Goal: Transaction & Acquisition: Purchase product/service

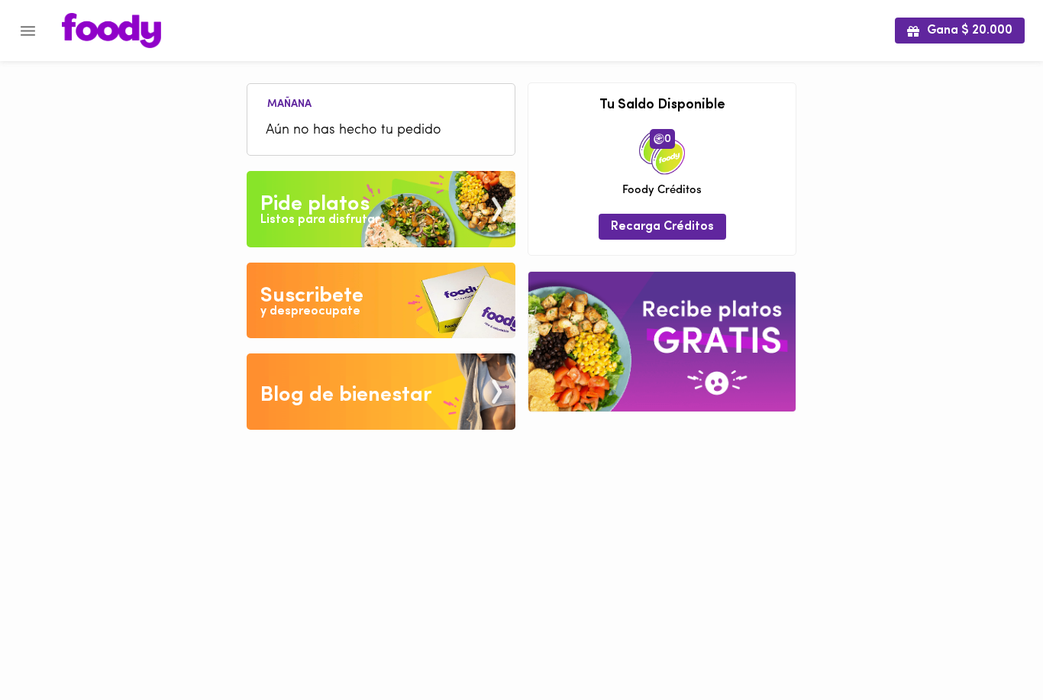
click at [37, 44] on button "Menu" at bounding box center [27, 30] width 37 height 37
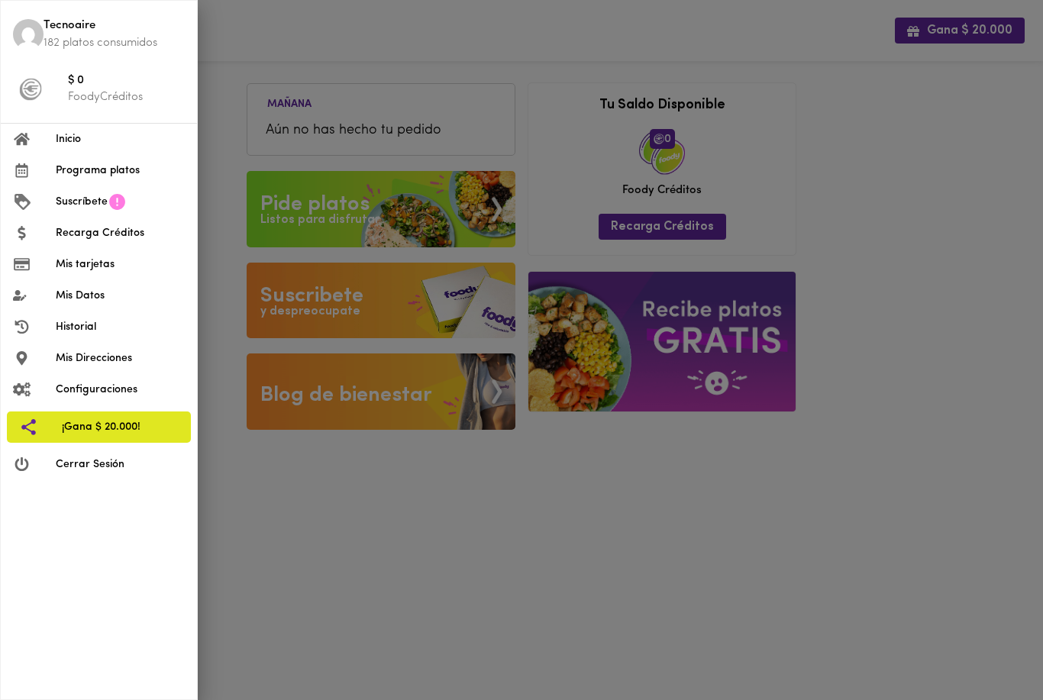
click at [60, 140] on span "Inicio" at bounding box center [120, 139] width 129 height 16
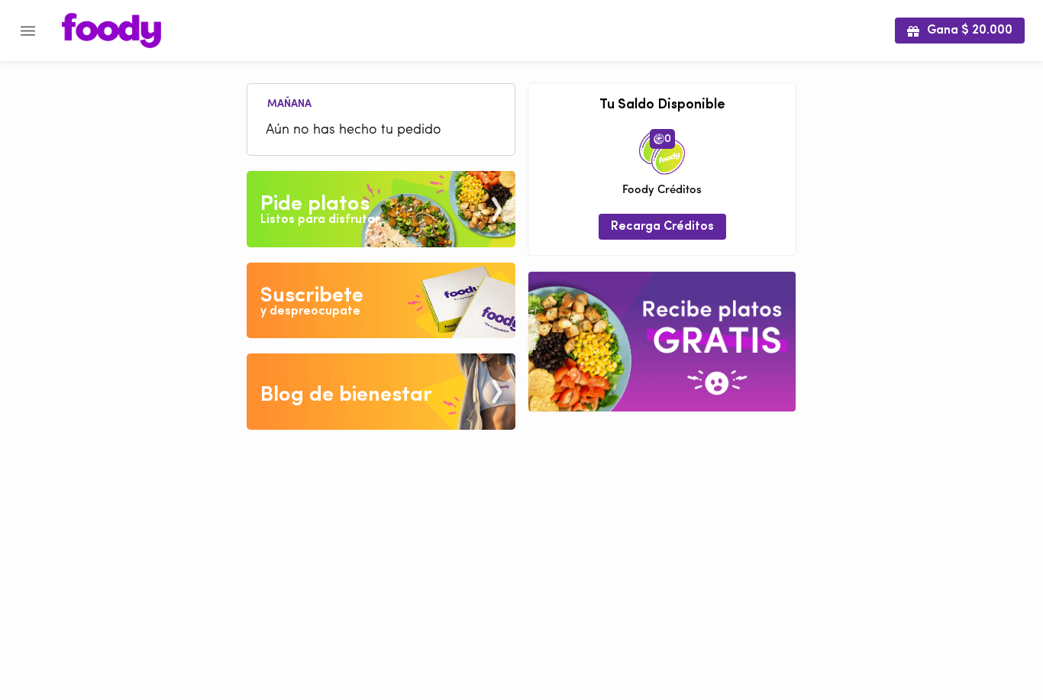
click at [273, 213] on div "Listos para disfrutar" at bounding box center [319, 220] width 119 height 18
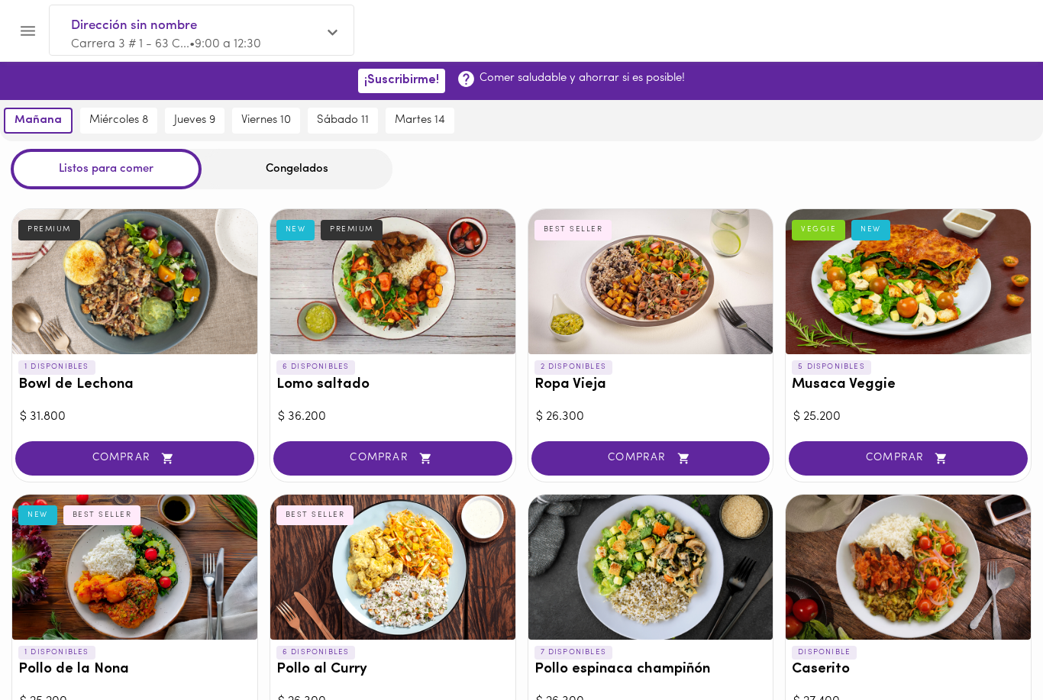
click at [354, 173] on div "Congelados" at bounding box center [297, 169] width 191 height 40
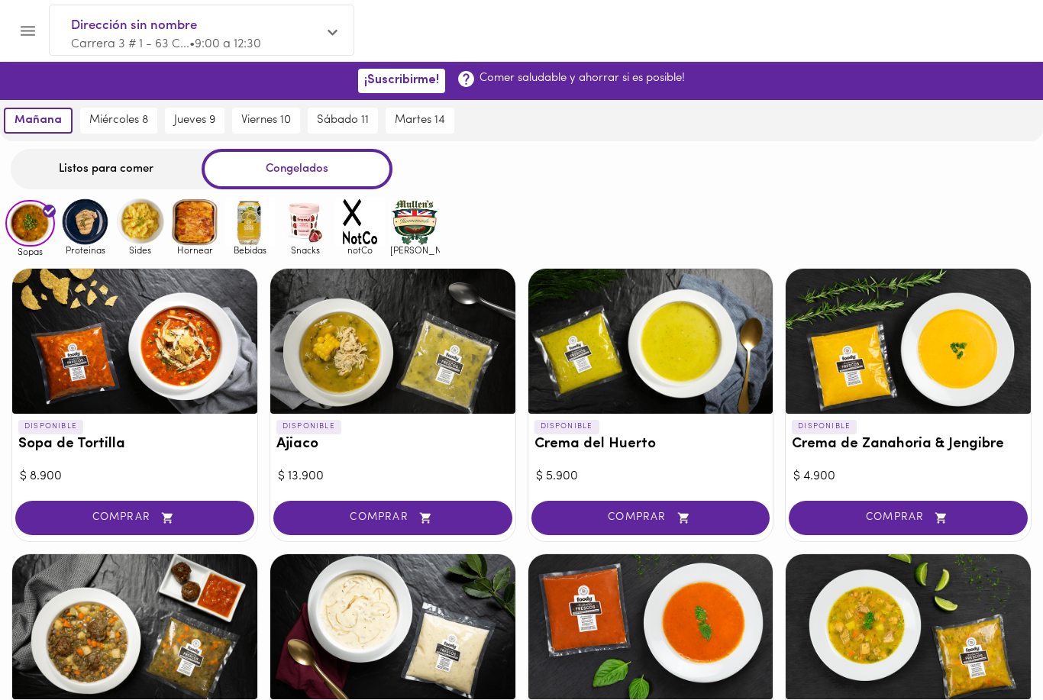
click at [88, 243] on img at bounding box center [85, 222] width 50 height 50
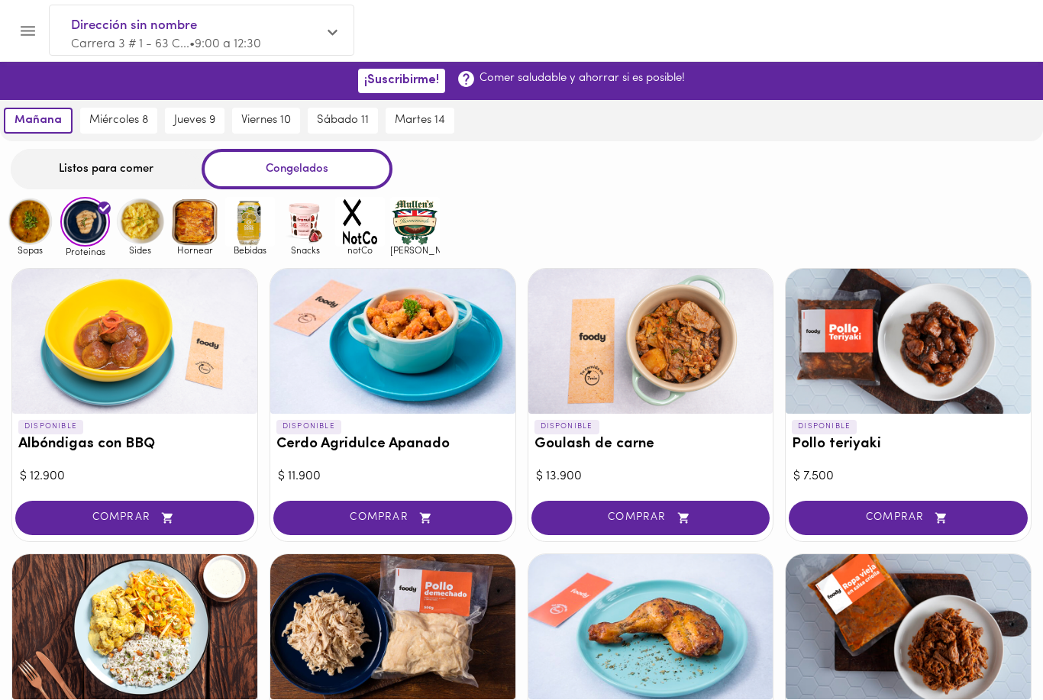
click at [132, 223] on img at bounding box center [140, 222] width 50 height 50
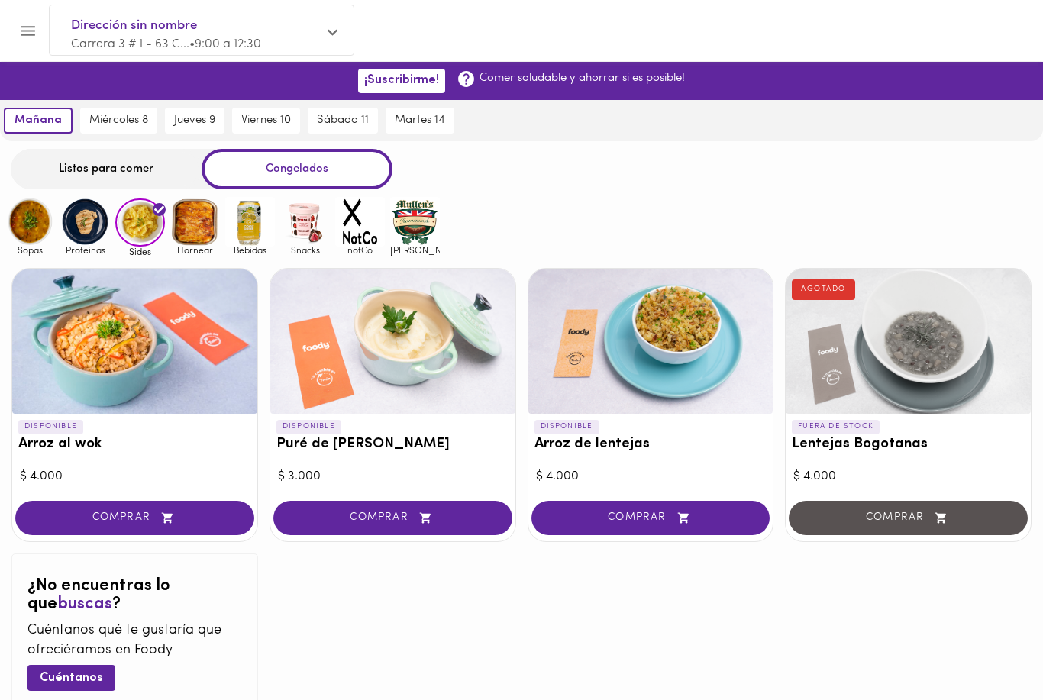
click at [191, 229] on img at bounding box center [195, 222] width 50 height 50
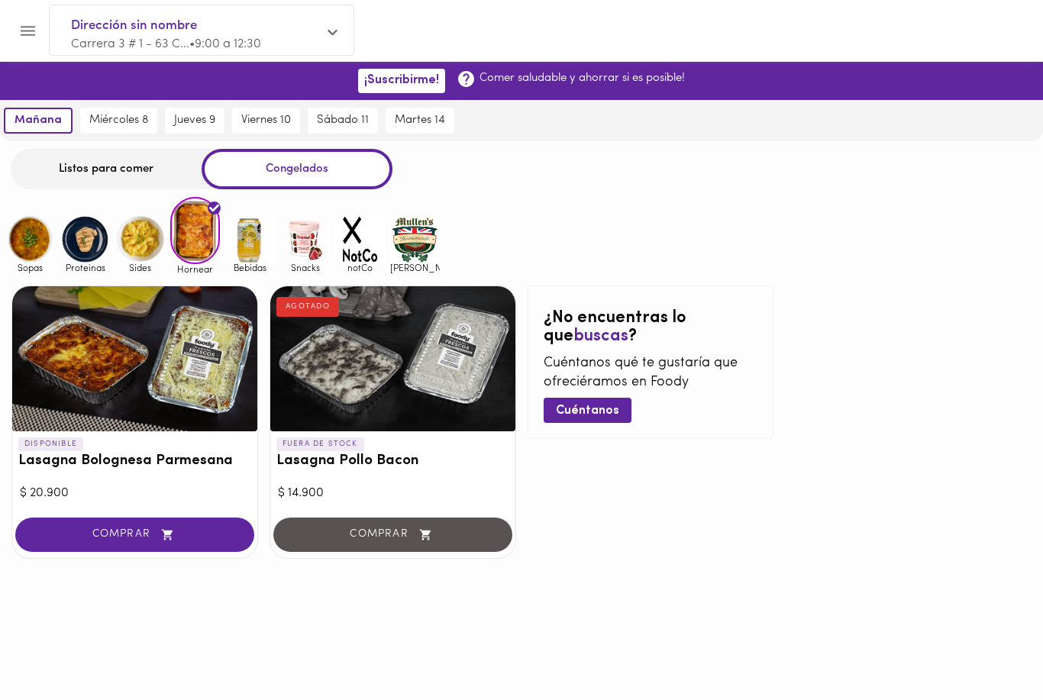
click at [250, 250] on img at bounding box center [250, 240] width 50 height 50
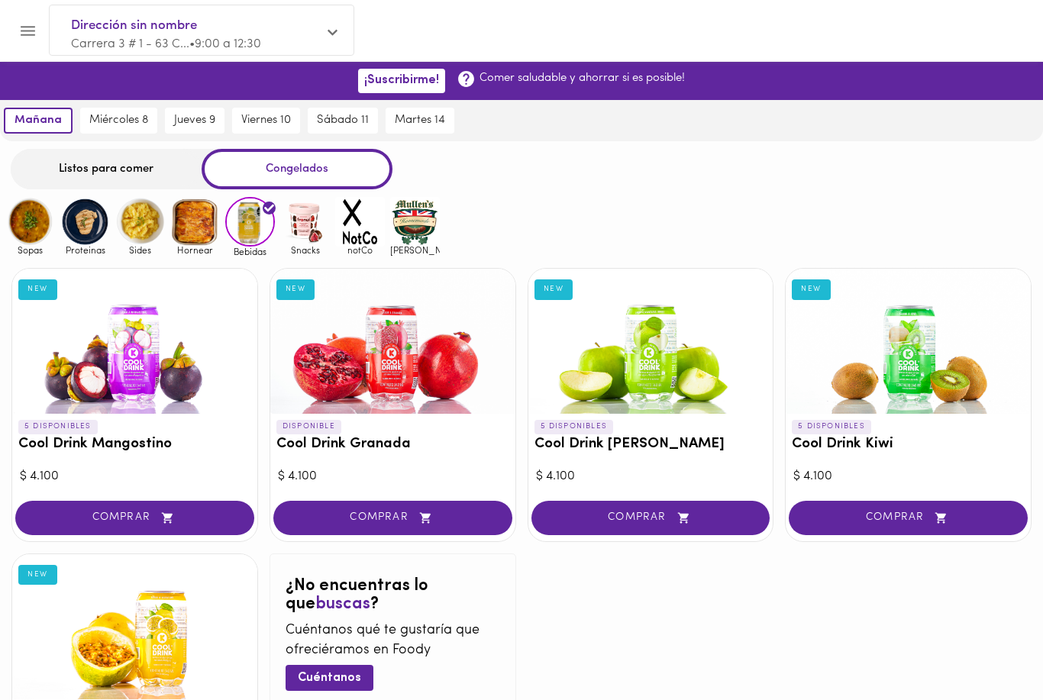
click at [303, 228] on img at bounding box center [305, 222] width 50 height 50
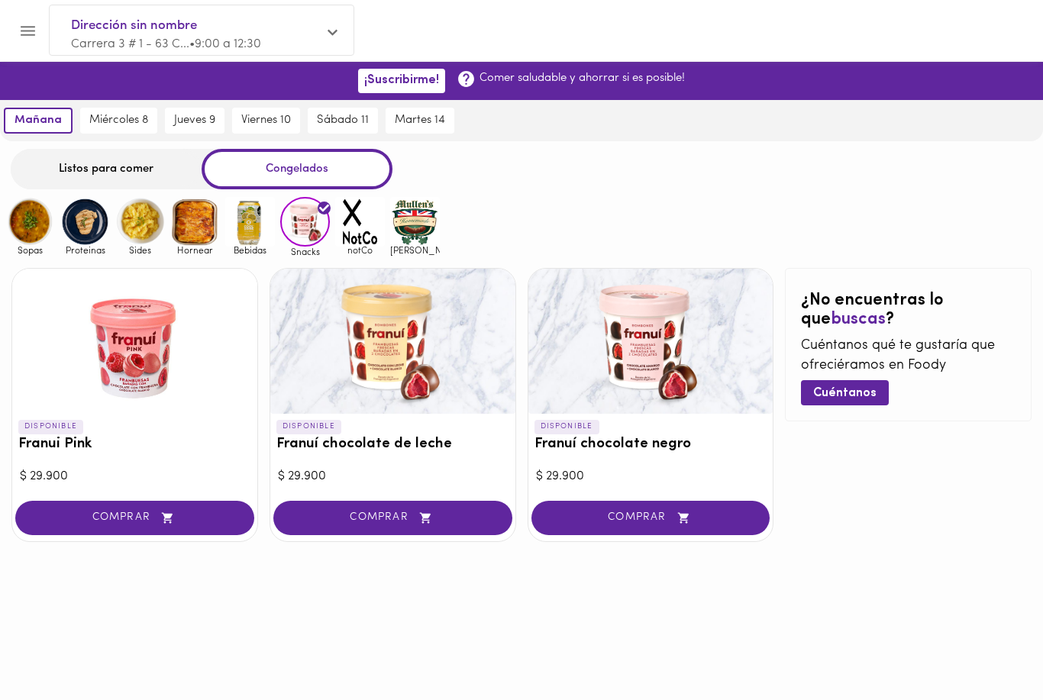
click at [357, 217] on img at bounding box center [360, 222] width 50 height 50
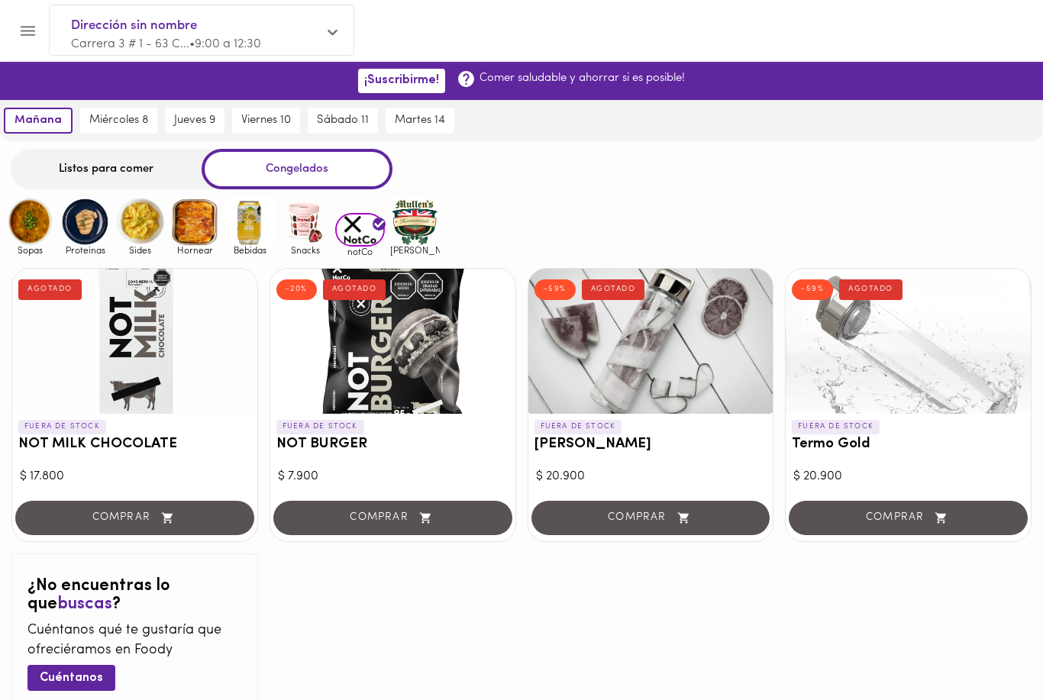
click at [402, 224] on img at bounding box center [415, 222] width 50 height 50
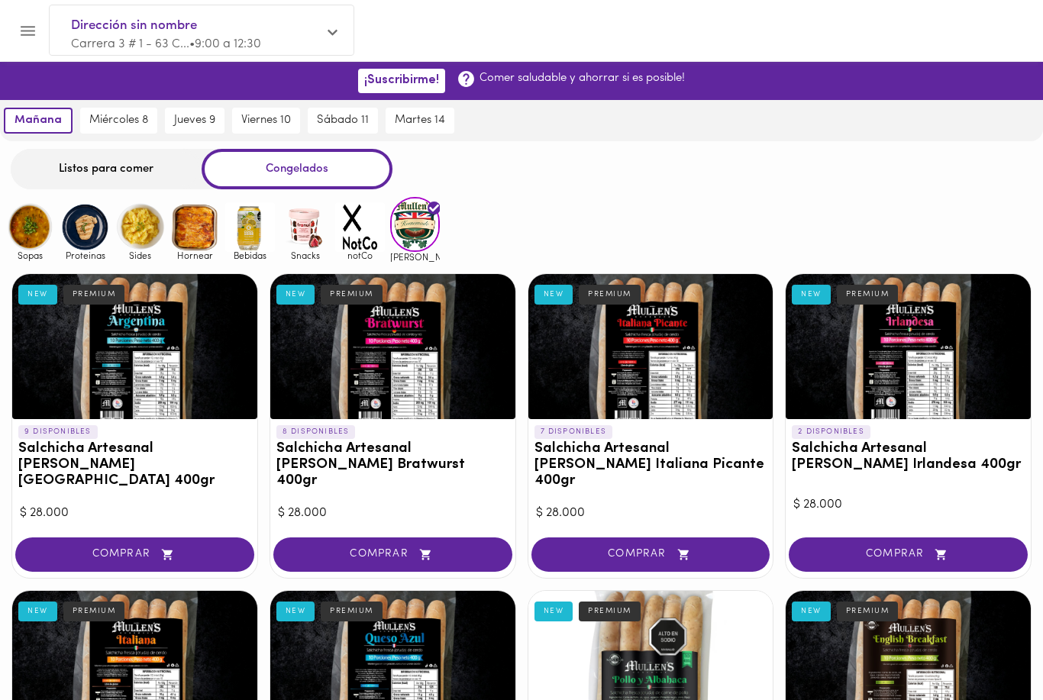
click at [29, 32] on icon "Menu" at bounding box center [27, 30] width 19 height 19
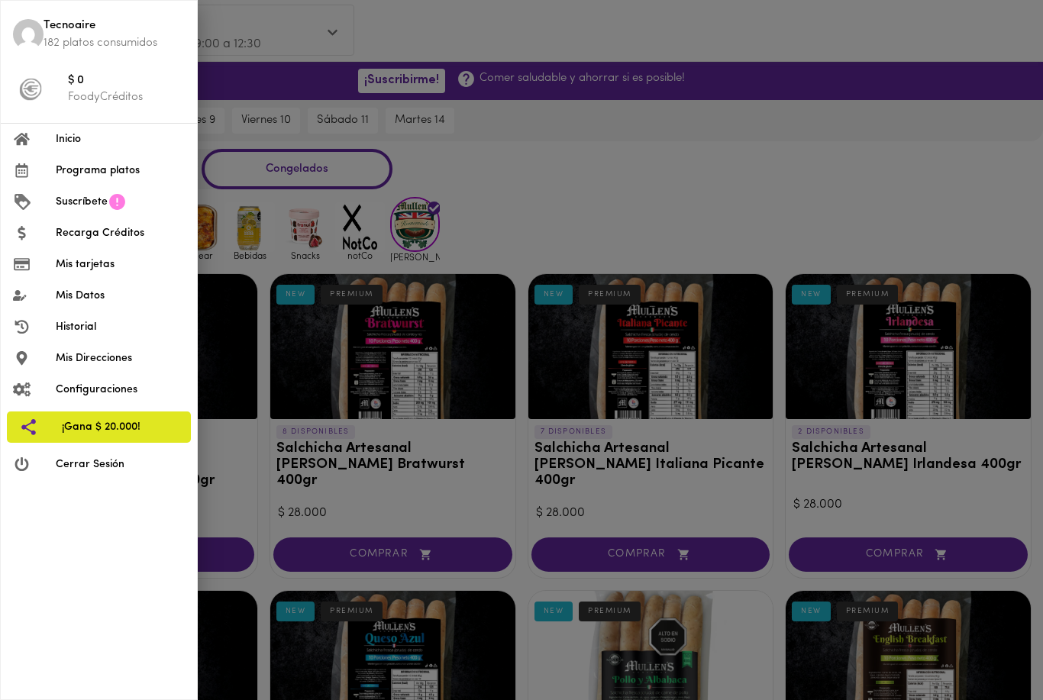
click at [1004, 438] on div at bounding box center [521, 350] width 1043 height 700
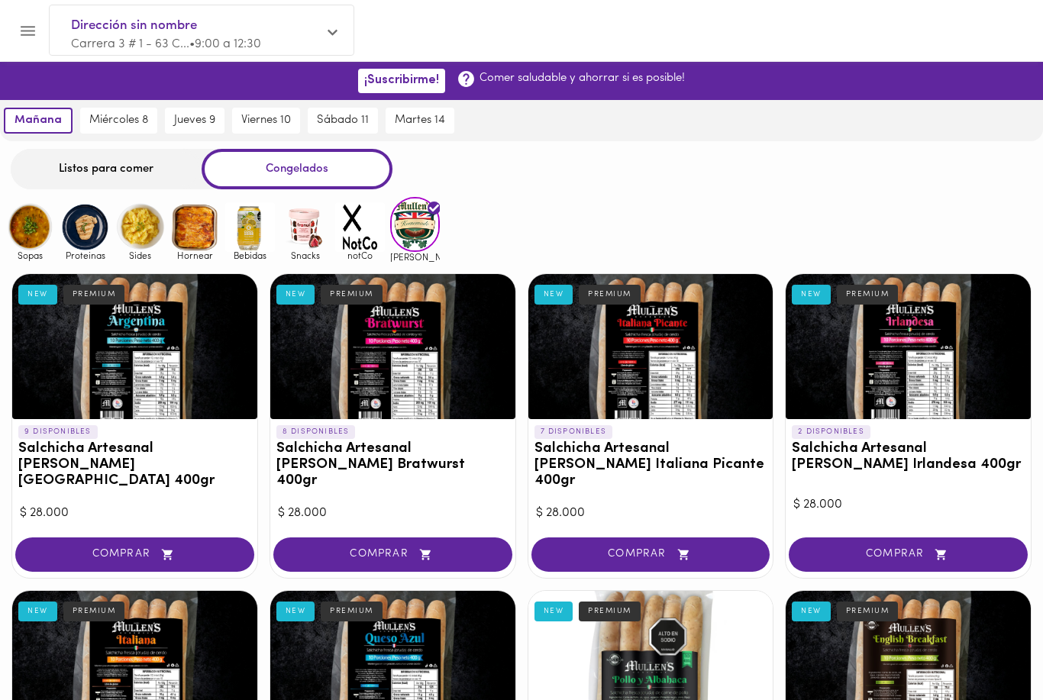
click at [21, 37] on icon "Menu" at bounding box center [27, 30] width 19 height 19
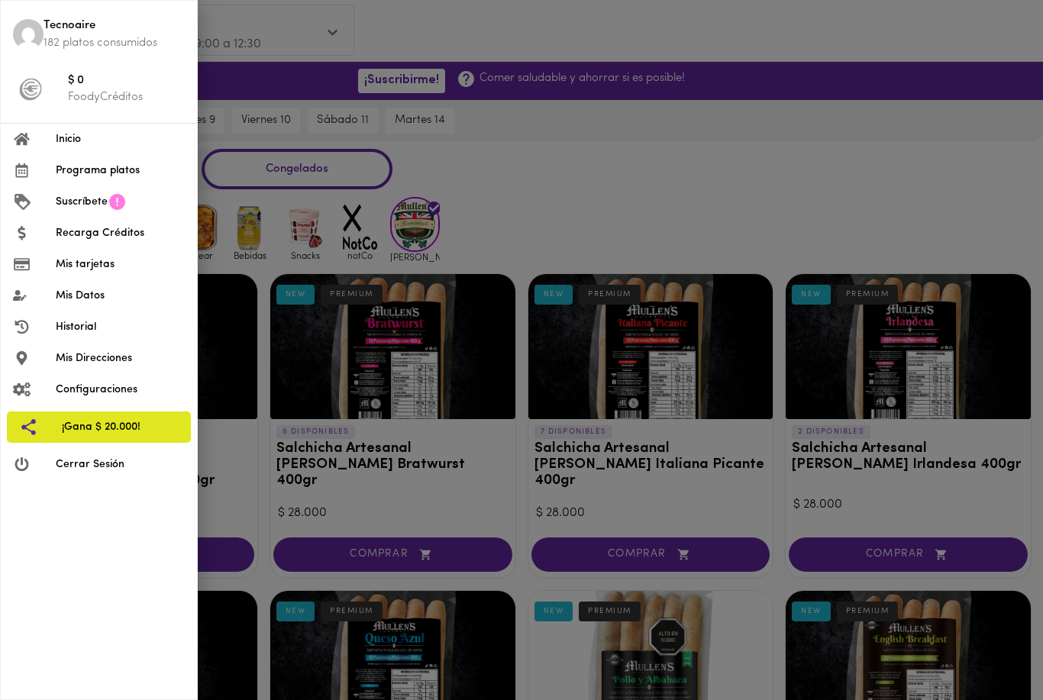
click at [270, 42] on div at bounding box center [521, 350] width 1043 height 700
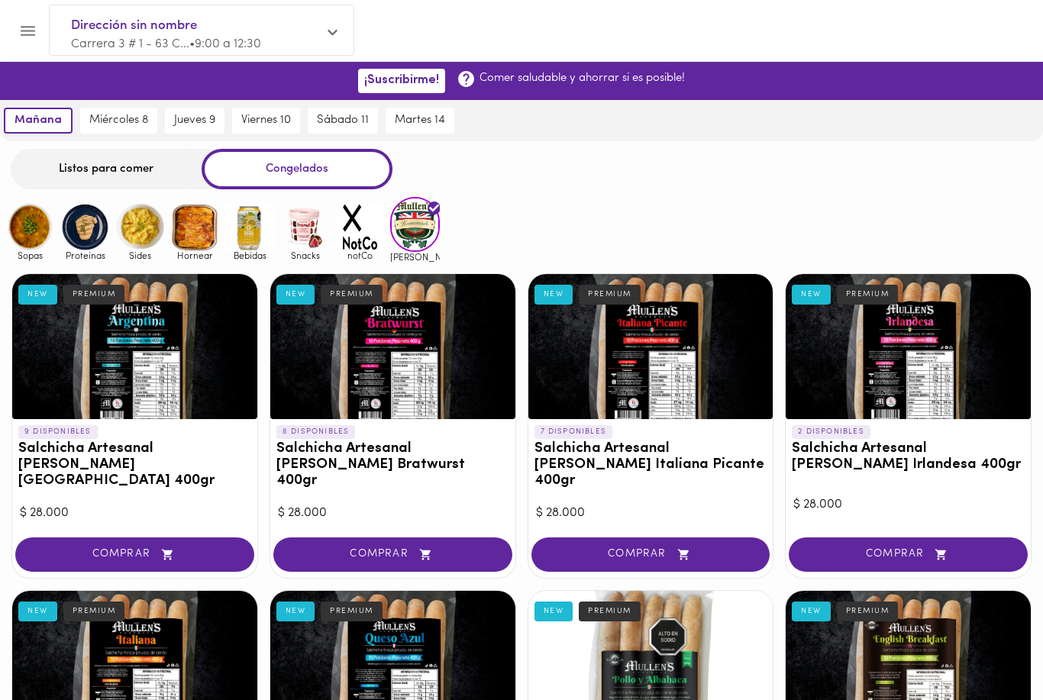
click at [331, 40] on div at bounding box center [335, 34] width 14 height 16
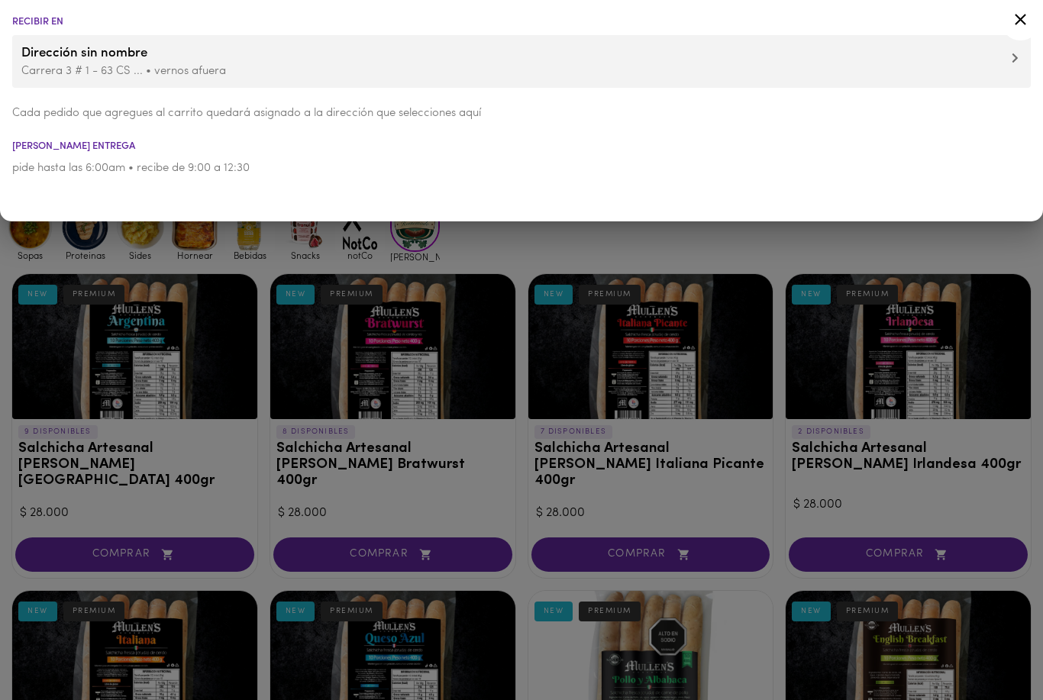
click at [336, 36] on li "Dirección sin nombre Carrera 3 # 1 - 63 CS ... • vernos afuera" at bounding box center [521, 61] width 1019 height 53
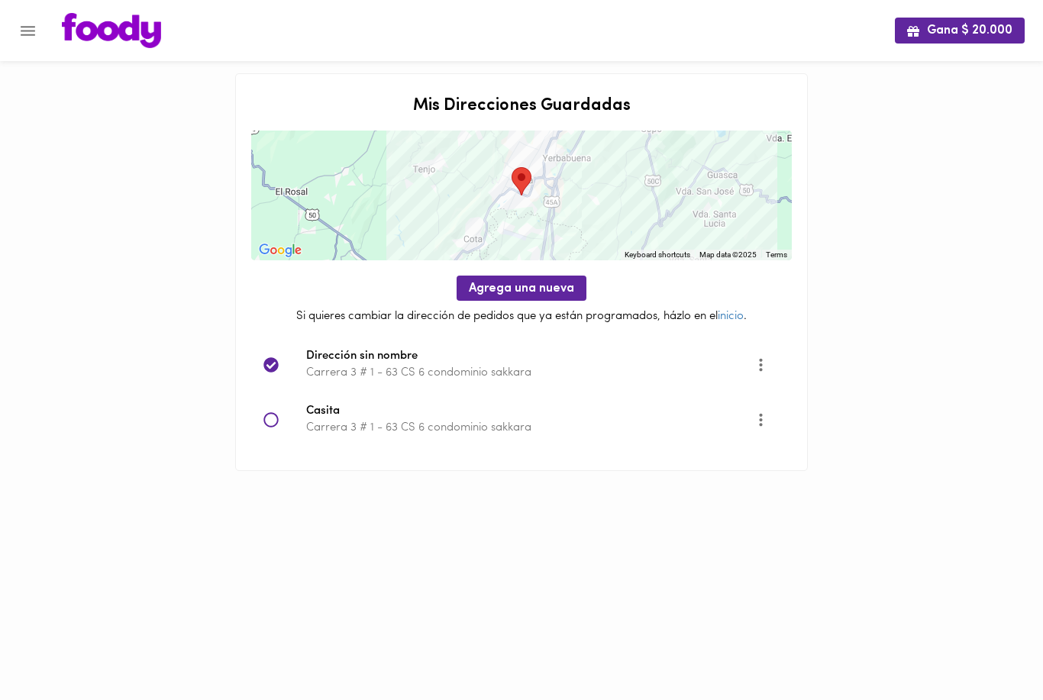
click at [754, 364] on icon "Opciones" at bounding box center [760, 364] width 19 height 19
click at [777, 362] on li "Editar" at bounding box center [770, 364] width 55 height 25
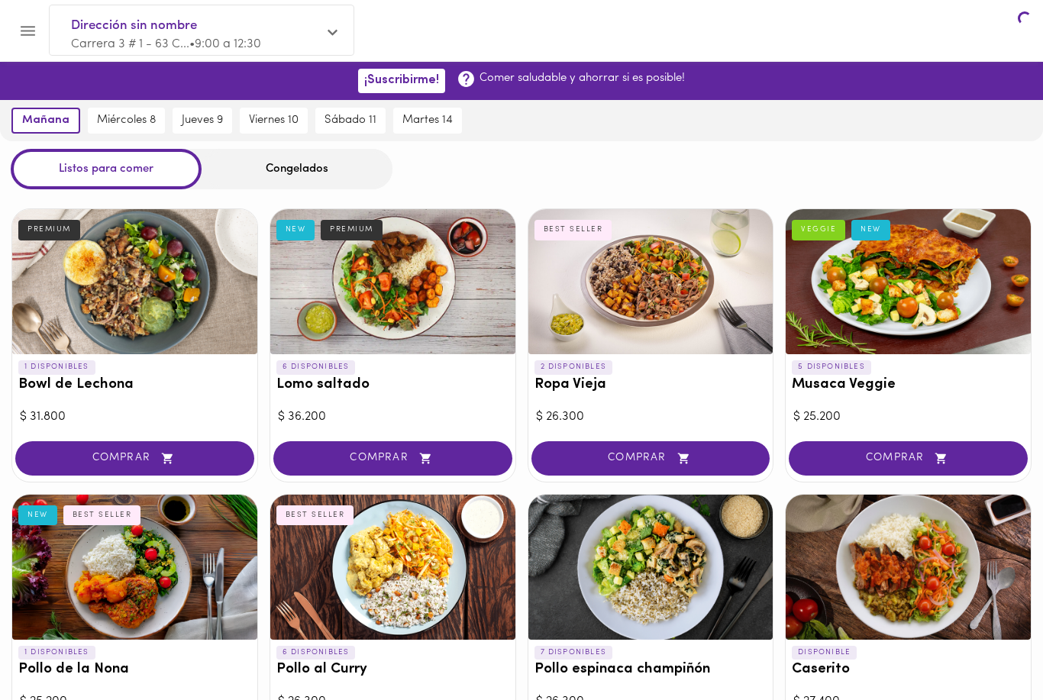
click at [78, 452] on span "COMPRAR" at bounding box center [134, 458] width 201 height 13
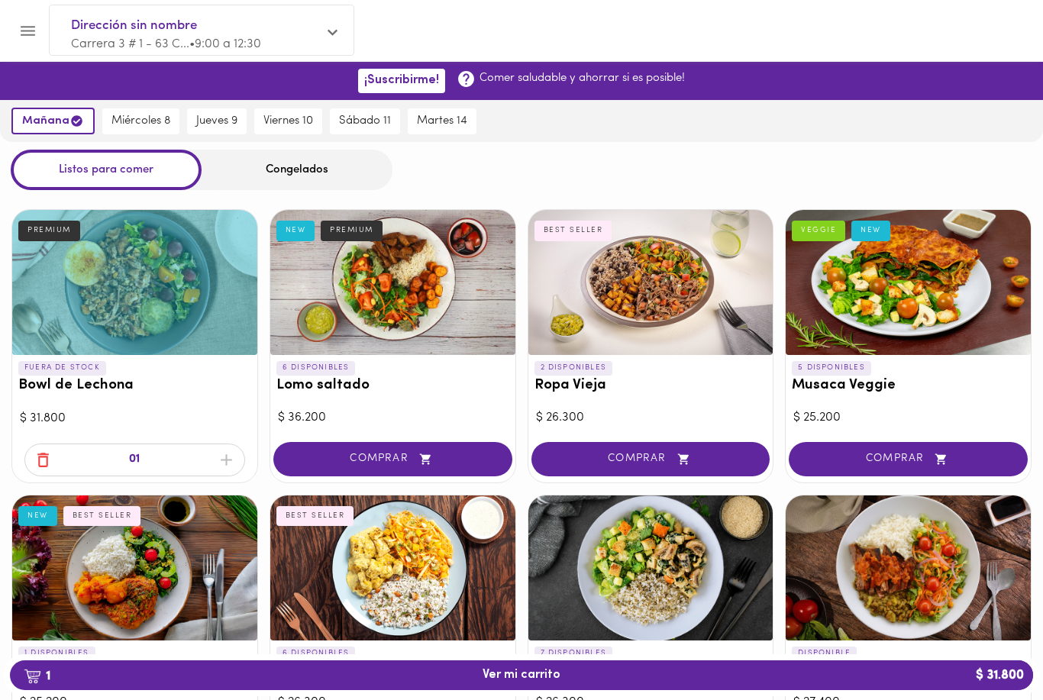
click at [104, 36] on p "Carrera 3 # 1 - 63 C... • 9:00 a 12:30" at bounding box center [194, 45] width 246 height 18
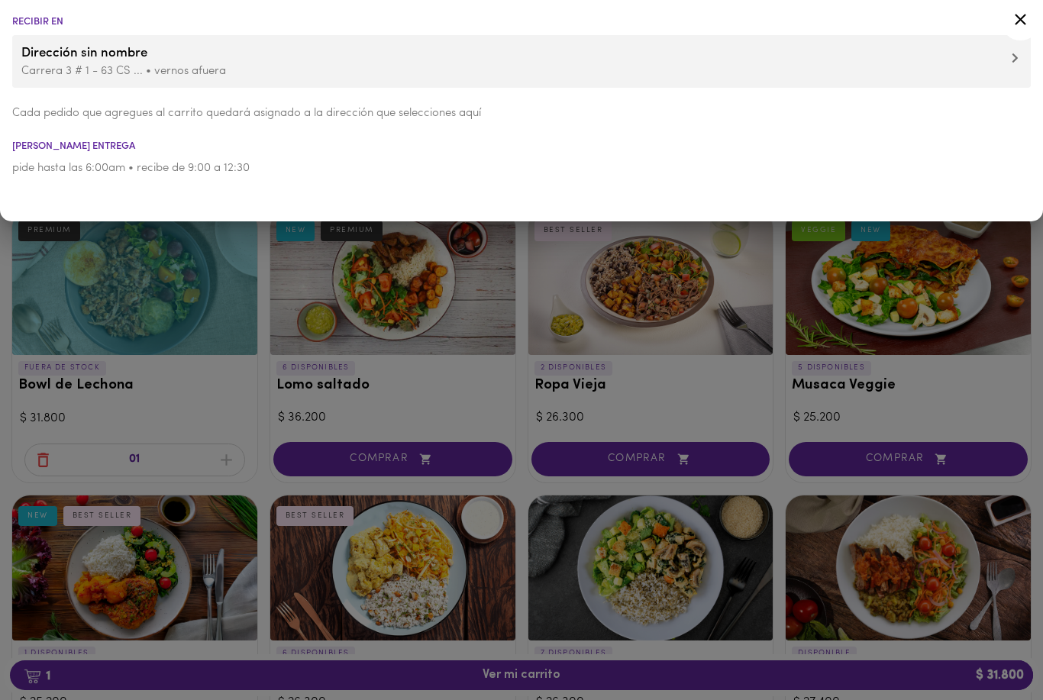
click at [1020, 16] on icon at bounding box center [1020, 19] width 19 height 19
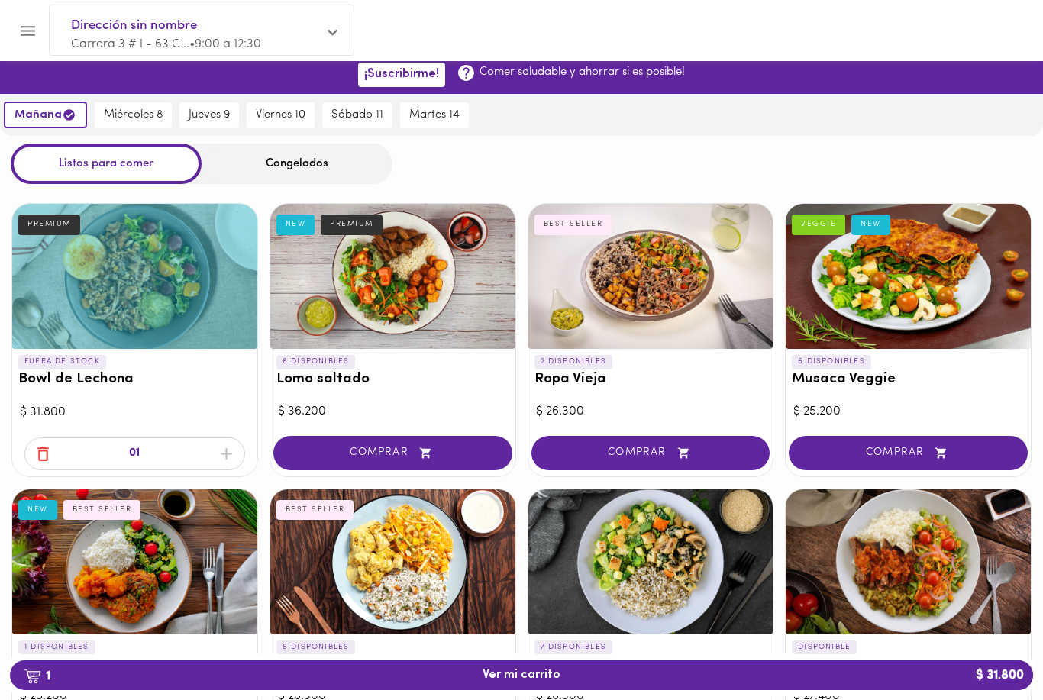
scroll to position [8, 0]
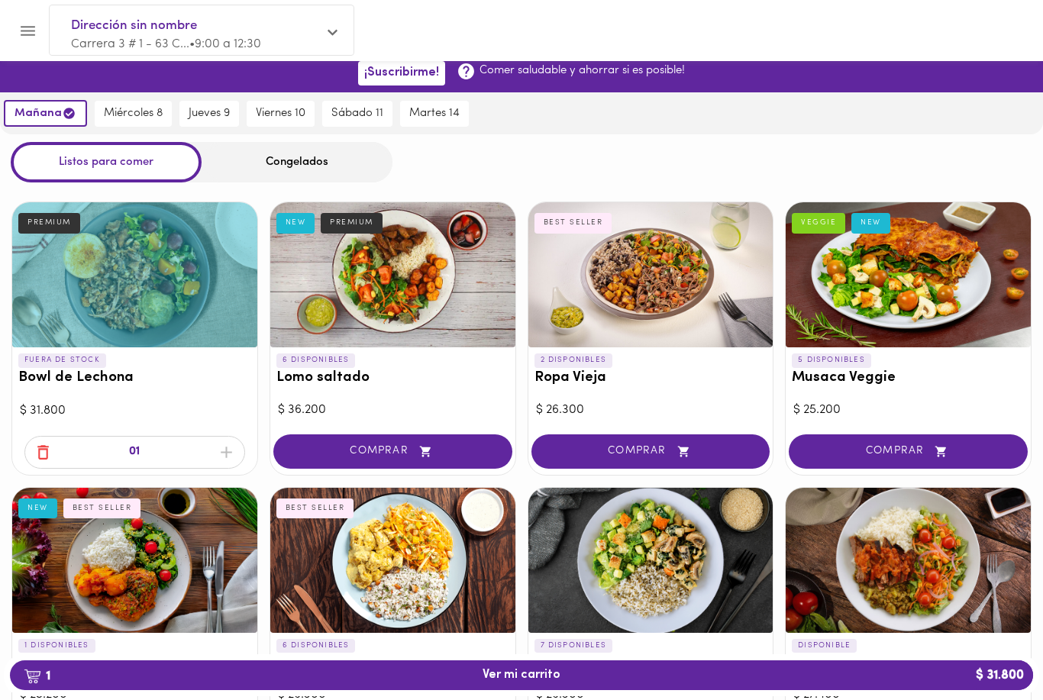
click at [26, 26] on icon "Menu" at bounding box center [28, 31] width 15 height 10
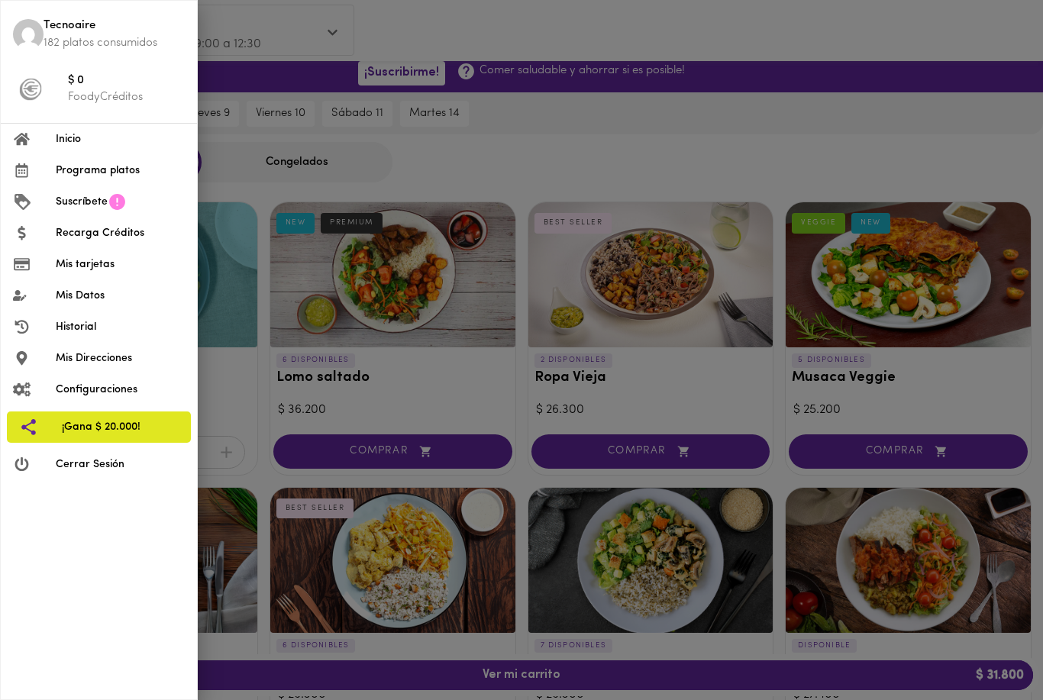
click at [79, 213] on li "Suscríbete" at bounding box center [99, 201] width 196 height 31
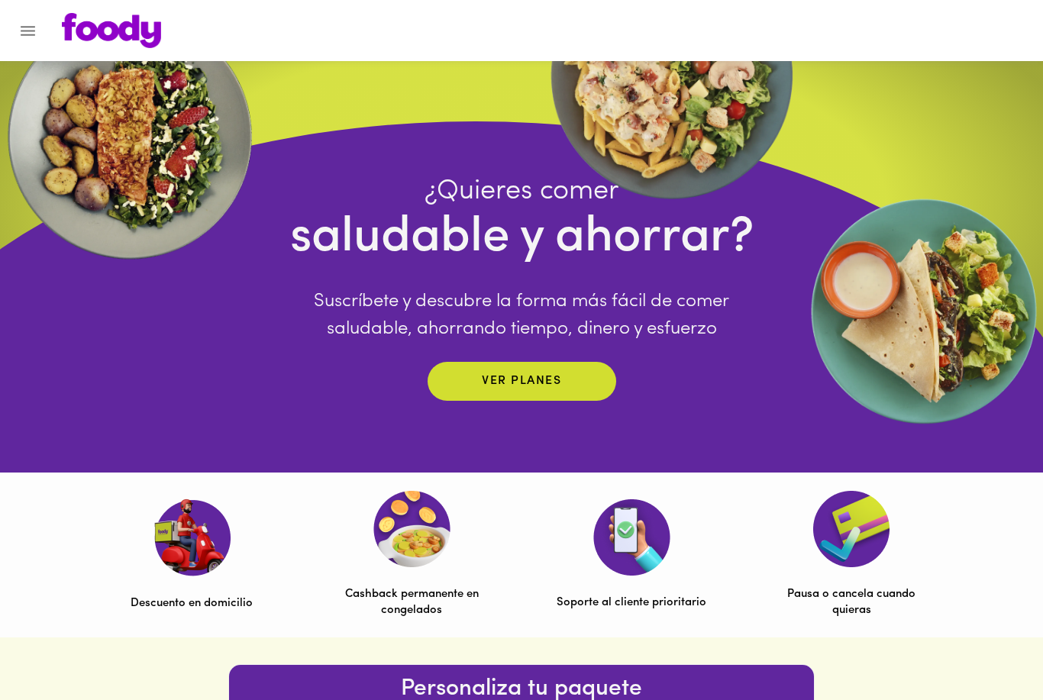
scroll to position [155, 0]
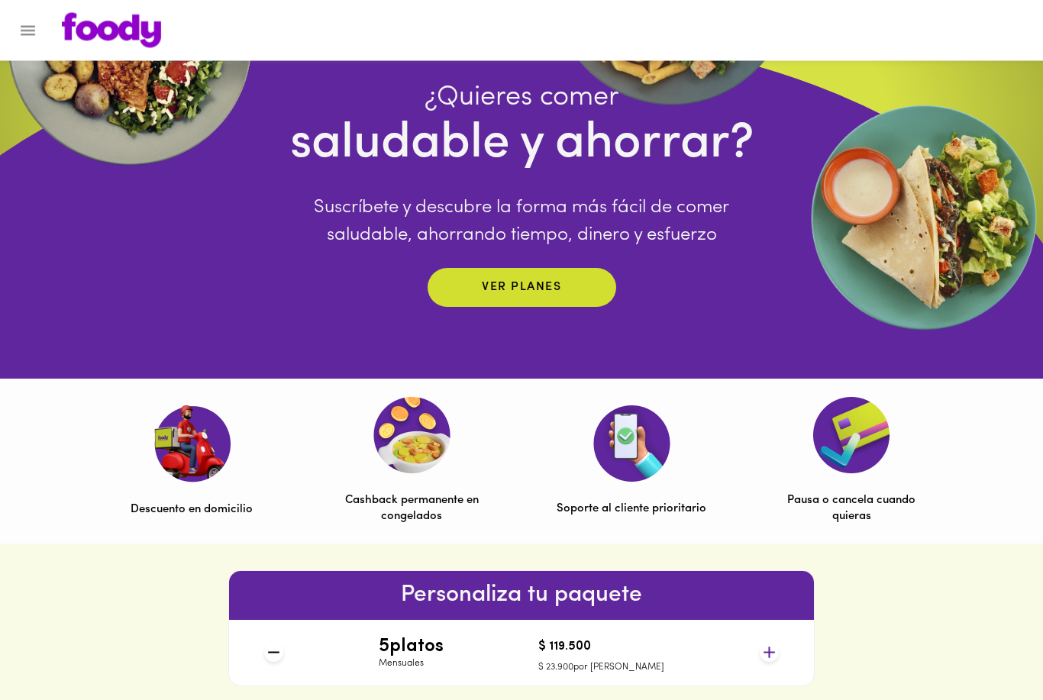
click at [587, 300] on span "Ver planes" at bounding box center [522, 288] width 158 height 24
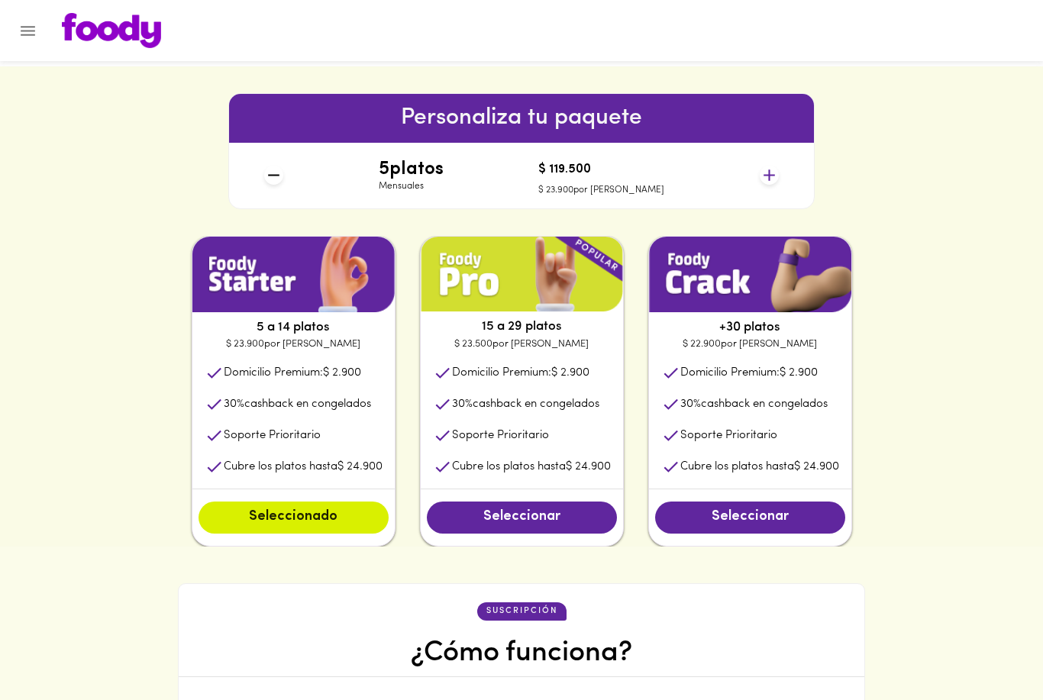
scroll to position [412, 0]
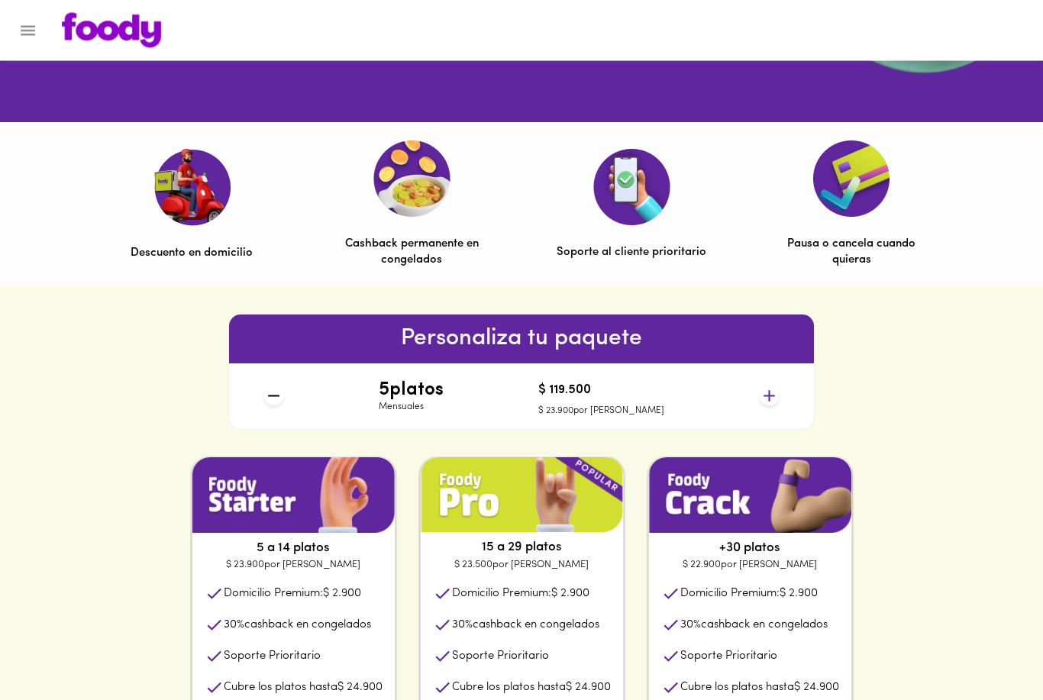
click at [778, 394] on icon at bounding box center [769, 396] width 19 height 19
click at [782, 389] on div "6 platos Mensuales $ 143.400 $ 23.900 por plato" at bounding box center [521, 396] width 526 height 66
click at [786, 390] on div "Personaliza tu paquete 6 platos Mensuales $ 143.400 $ 23.900 por plato" at bounding box center [521, 372] width 586 height 116
click at [771, 399] on icon at bounding box center [769, 395] width 19 height 19
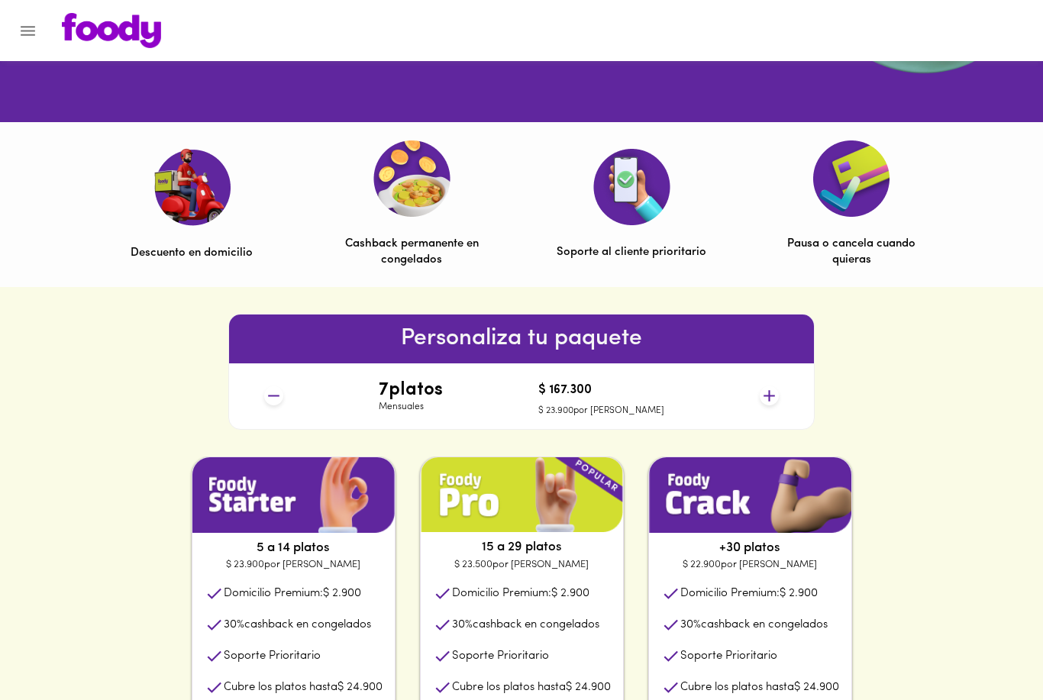
click at [772, 395] on icon at bounding box center [769, 395] width 11 height 11
click at [769, 393] on icon at bounding box center [769, 395] width 11 height 11
click at [772, 393] on icon at bounding box center [769, 395] width 19 height 19
click at [778, 392] on icon at bounding box center [769, 395] width 19 height 19
click at [773, 398] on icon at bounding box center [769, 395] width 19 height 19
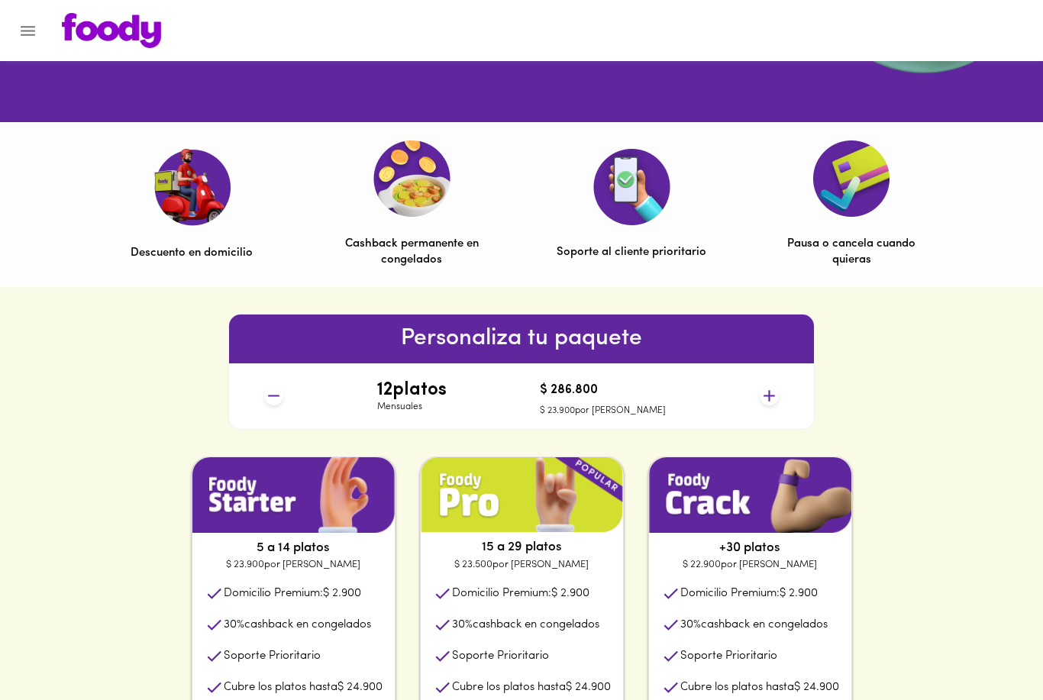
click at [770, 399] on icon at bounding box center [769, 395] width 19 height 19
click at [768, 396] on icon at bounding box center [769, 395] width 11 height 11
click at [766, 401] on icon at bounding box center [769, 395] width 19 height 19
click at [774, 397] on icon at bounding box center [769, 395] width 19 height 19
click at [775, 396] on icon at bounding box center [769, 395] width 19 height 19
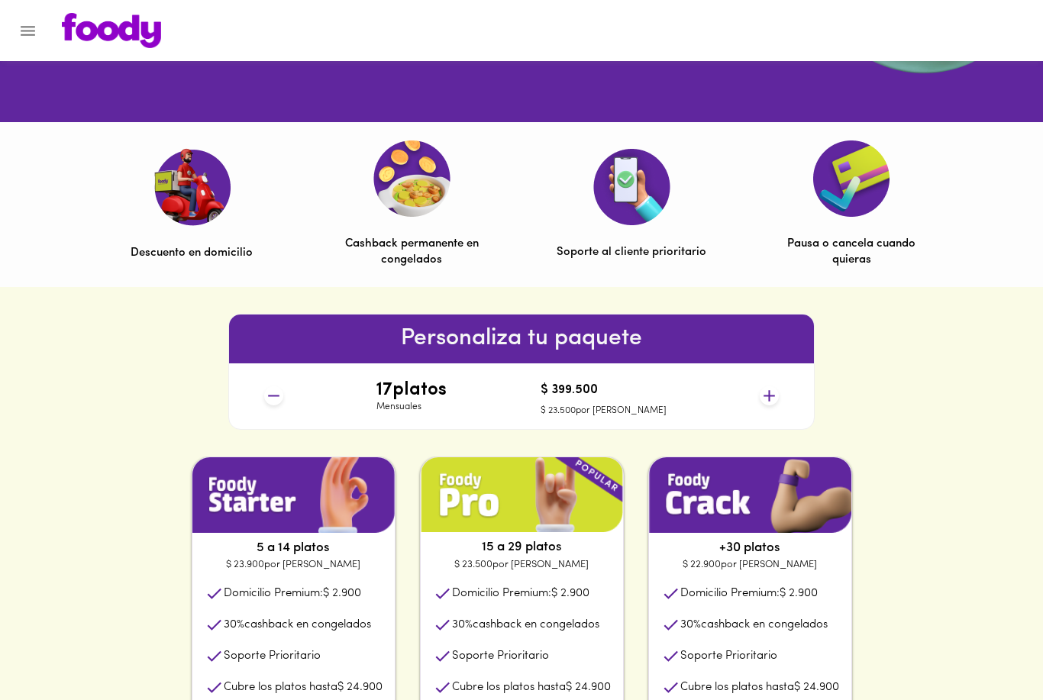
click at [776, 396] on icon at bounding box center [769, 395] width 19 height 19
click at [776, 397] on icon at bounding box center [769, 395] width 19 height 19
click at [773, 399] on icon at bounding box center [769, 395] width 19 height 19
click at [775, 401] on icon at bounding box center [769, 395] width 19 height 19
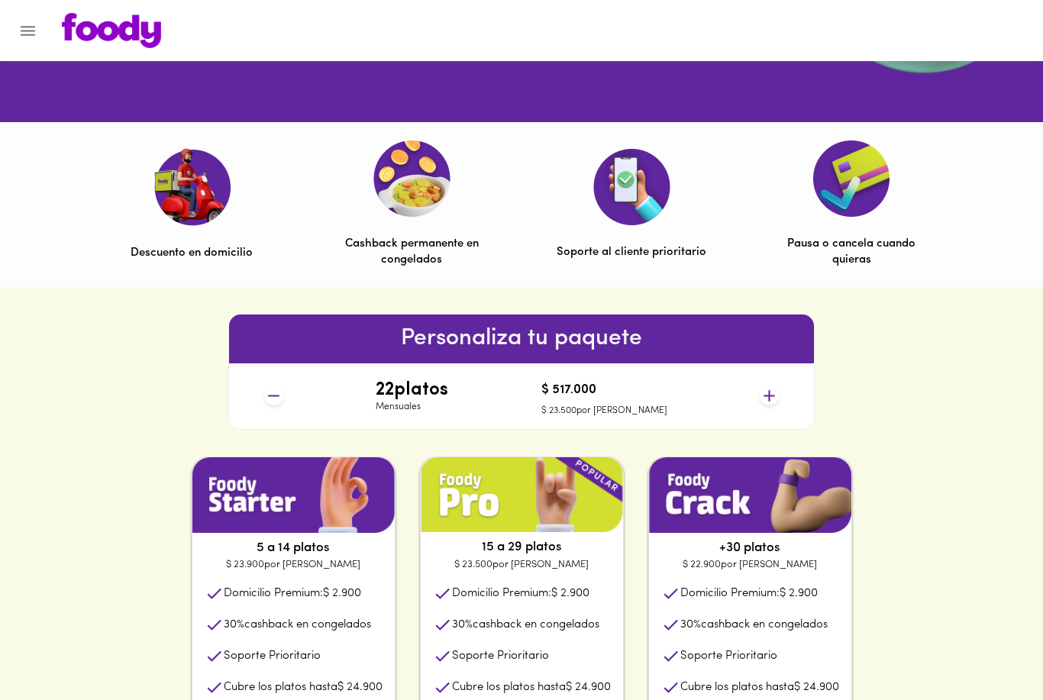
click at [773, 401] on icon at bounding box center [769, 395] width 19 height 19
click at [774, 399] on icon at bounding box center [769, 395] width 19 height 19
click at [777, 395] on icon at bounding box center [769, 395] width 19 height 19
click at [775, 395] on icon at bounding box center [769, 395] width 19 height 19
click at [777, 393] on icon at bounding box center [769, 395] width 19 height 19
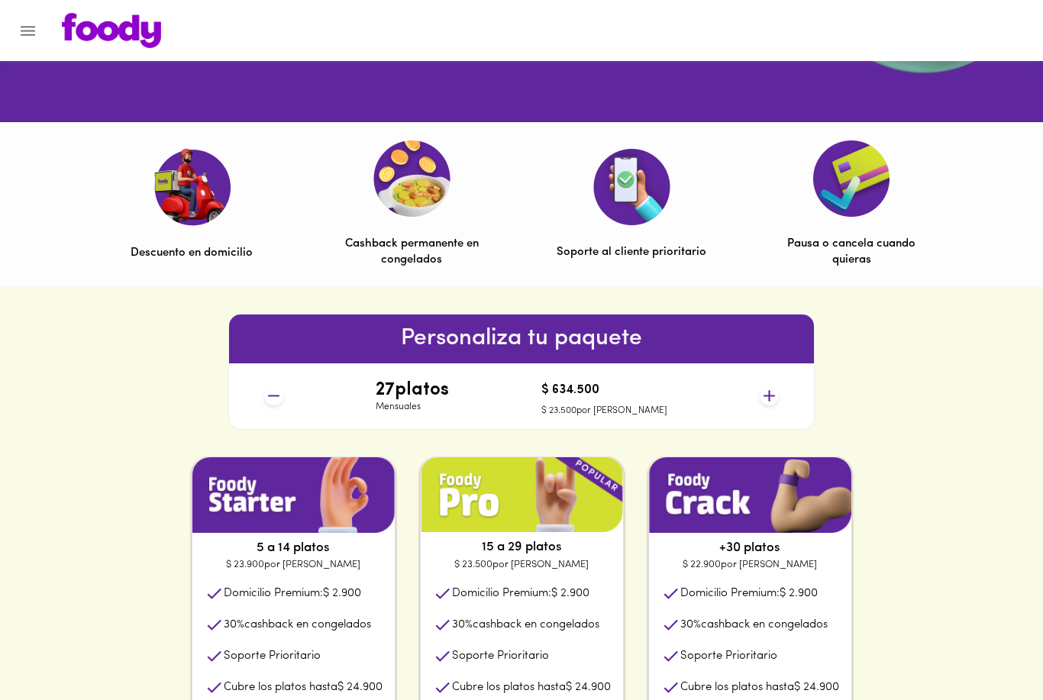
click at [778, 392] on icon at bounding box center [769, 395] width 19 height 19
click at [776, 386] on icon at bounding box center [769, 395] width 19 height 19
click at [778, 389] on icon at bounding box center [769, 395] width 19 height 19
click at [776, 386] on icon at bounding box center [769, 395] width 19 height 19
click at [778, 389] on icon at bounding box center [769, 395] width 19 height 19
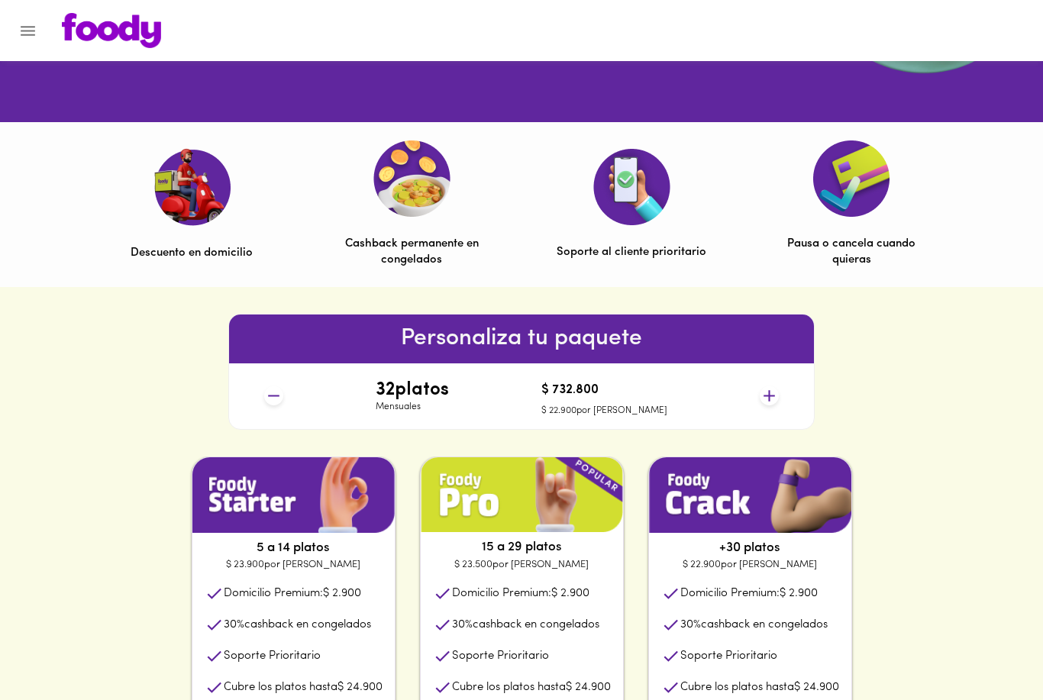
click at [778, 390] on icon at bounding box center [769, 395] width 19 height 19
click at [778, 395] on icon at bounding box center [769, 395] width 19 height 19
click at [778, 393] on icon at bounding box center [769, 395] width 19 height 19
click at [777, 396] on icon at bounding box center [769, 395] width 19 height 19
click at [778, 397] on icon at bounding box center [769, 395] width 19 height 19
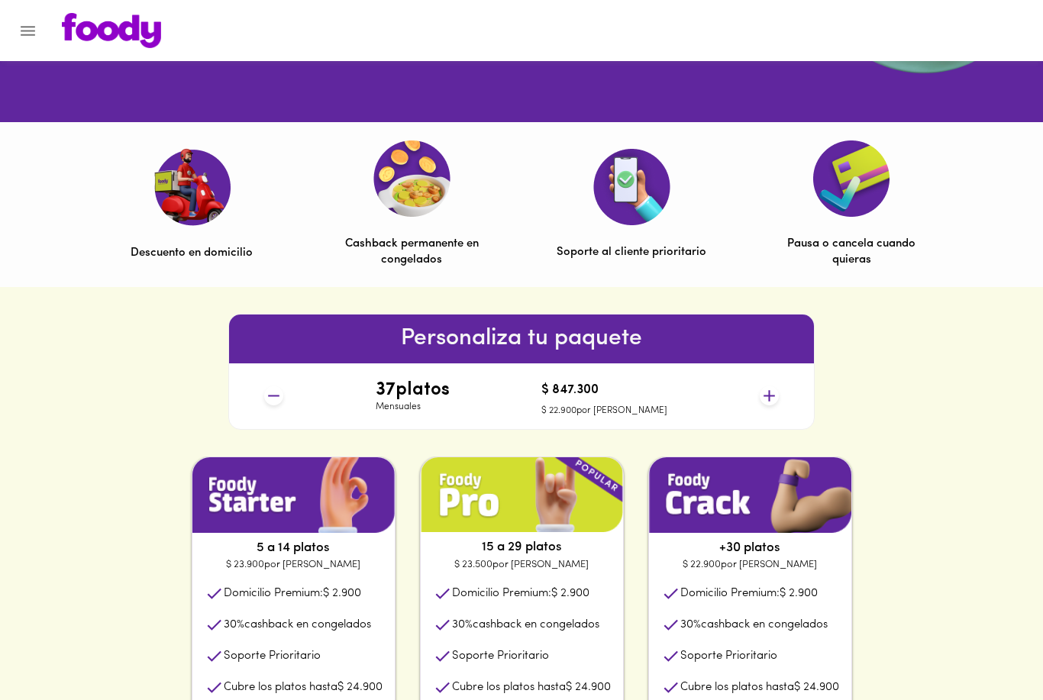
click at [778, 395] on icon at bounding box center [769, 395] width 19 height 19
click at [776, 390] on icon at bounding box center [769, 395] width 19 height 19
click at [776, 392] on icon at bounding box center [769, 395] width 19 height 19
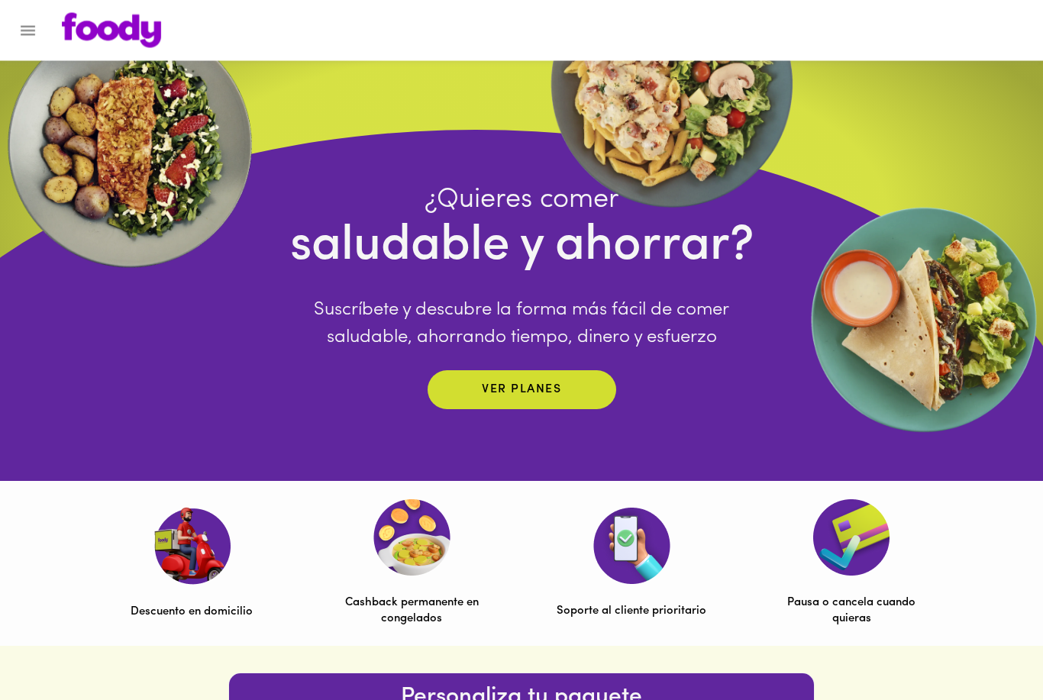
scroll to position [0, 0]
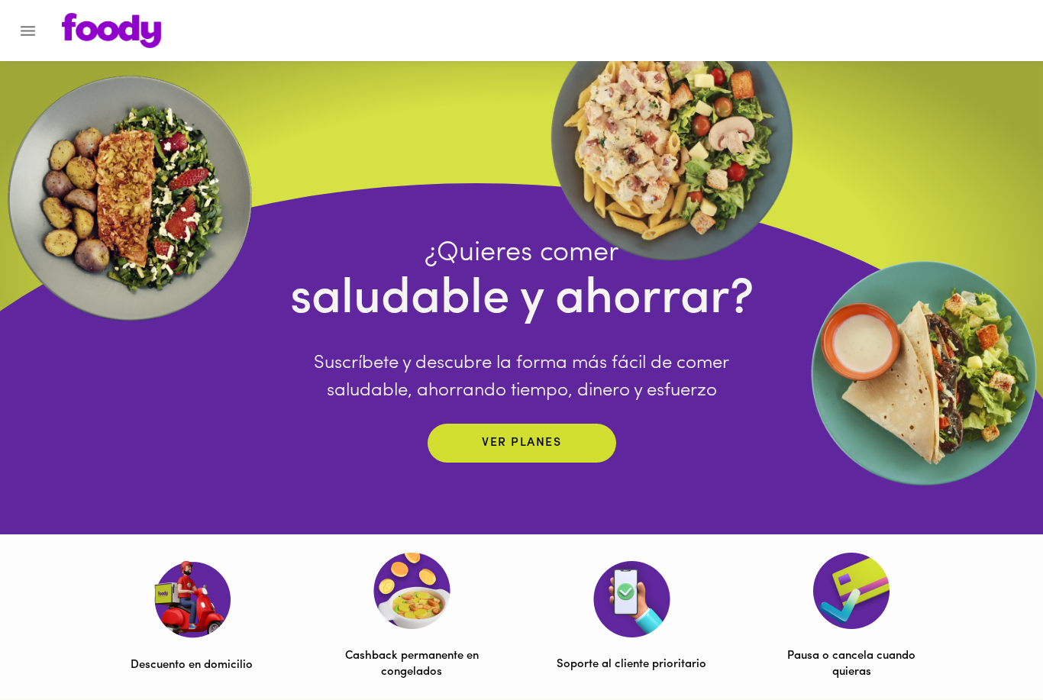
click at [34, 40] on button "Menu" at bounding box center [27, 30] width 37 height 37
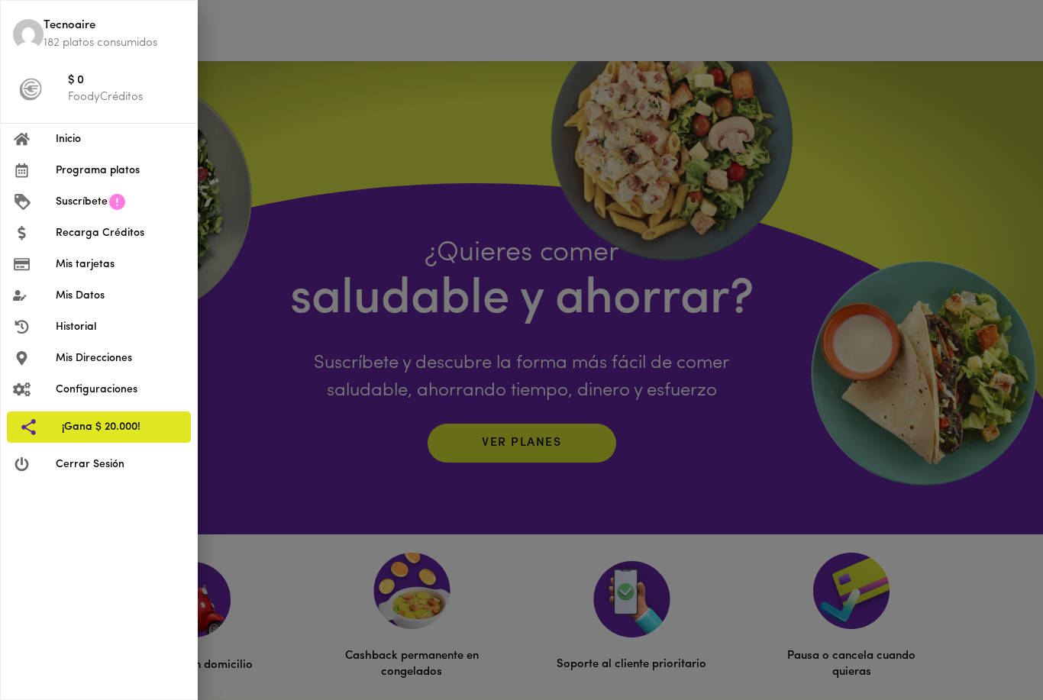
click at [64, 147] on li "Inicio" at bounding box center [99, 139] width 196 height 31
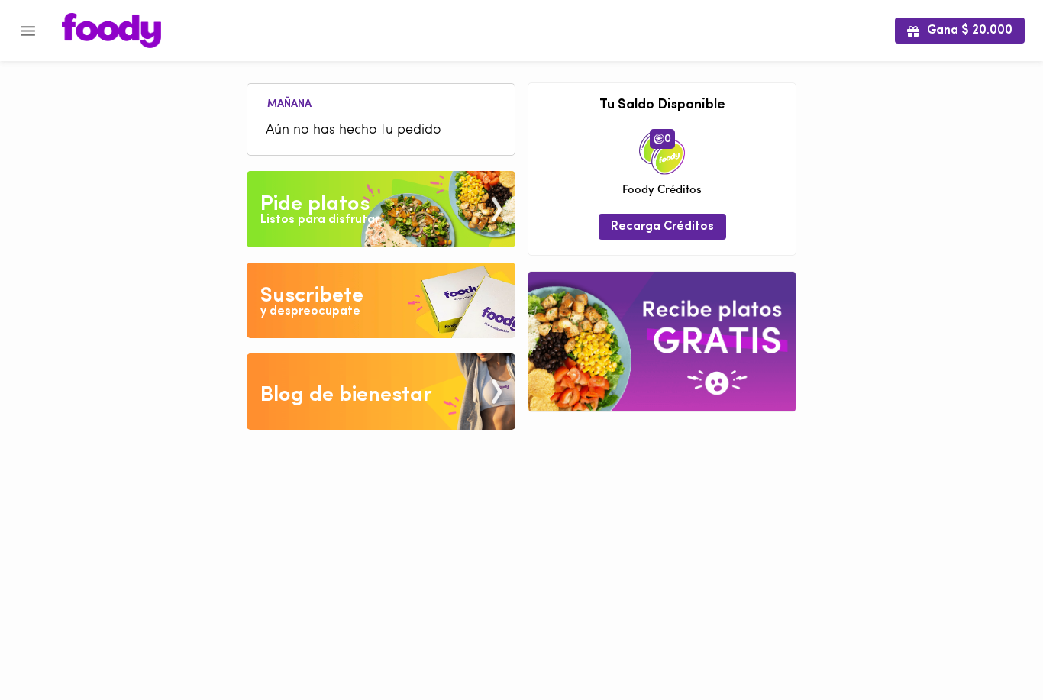
click at [296, 205] on div "Pide platos" at bounding box center [314, 204] width 109 height 31
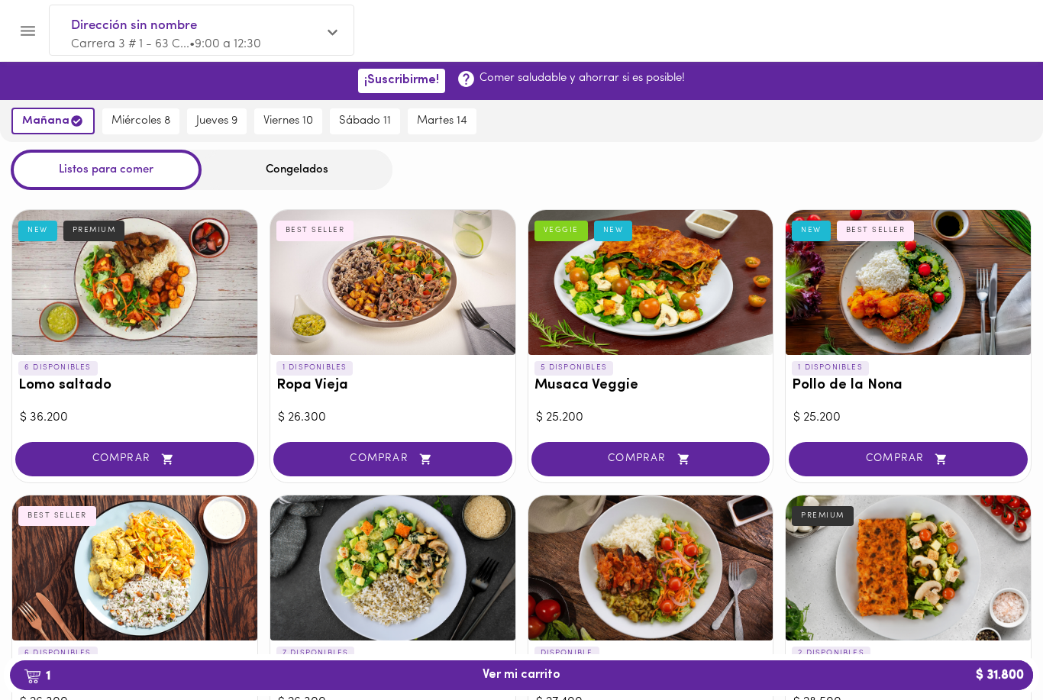
click at [173, 27] on span "Dirección sin nombre" at bounding box center [194, 26] width 246 height 20
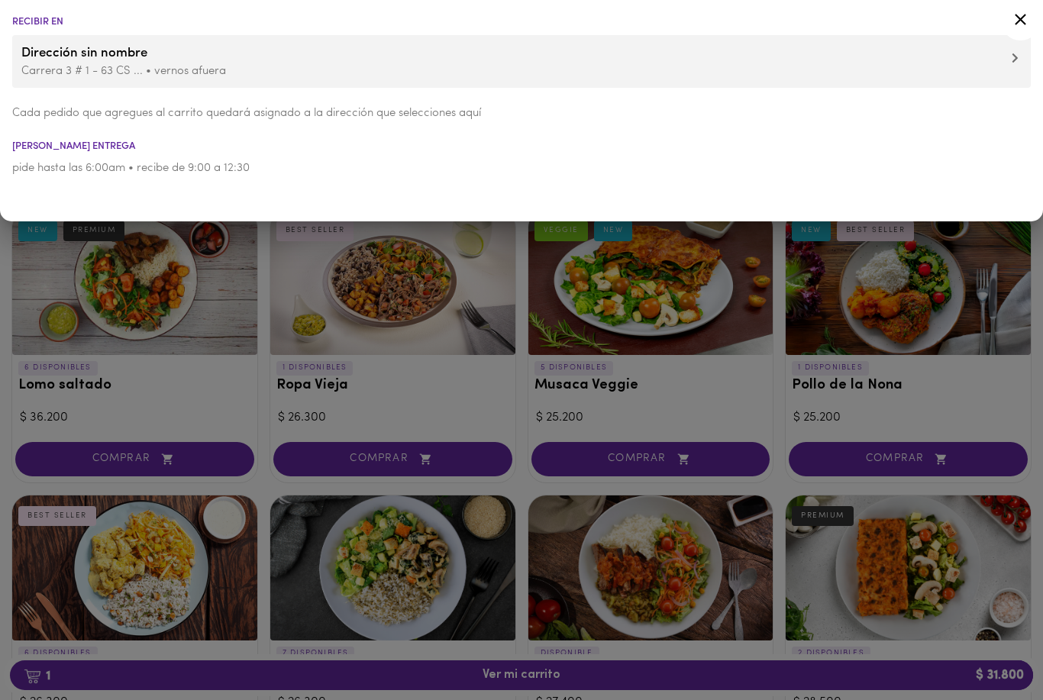
click at [69, 56] on span "Dirección sin nombre" at bounding box center [521, 54] width 1000 height 20
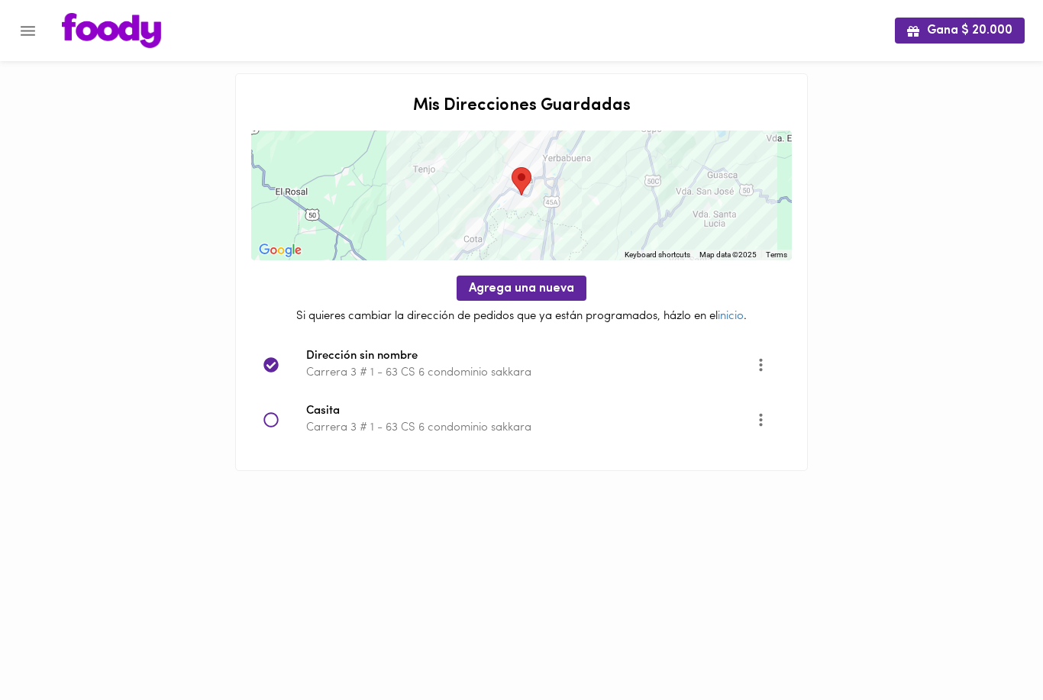
click at [557, 289] on span "Agrega una nueva" at bounding box center [521, 289] width 105 height 15
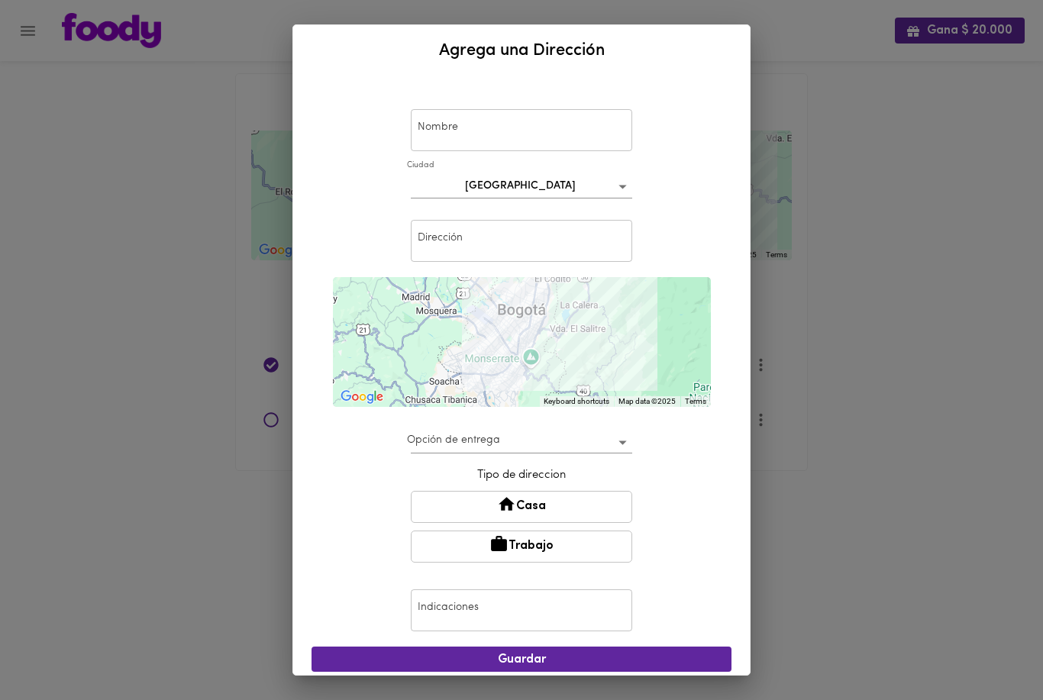
click at [559, 136] on input "text" at bounding box center [521, 130] width 221 height 42
type input "Mi casa"
click at [625, 186] on body "Gana $ 20.000 Mis Direcciones Guardadas To navigate the map with touch gestures…" at bounding box center [521, 254] width 1043 height 509
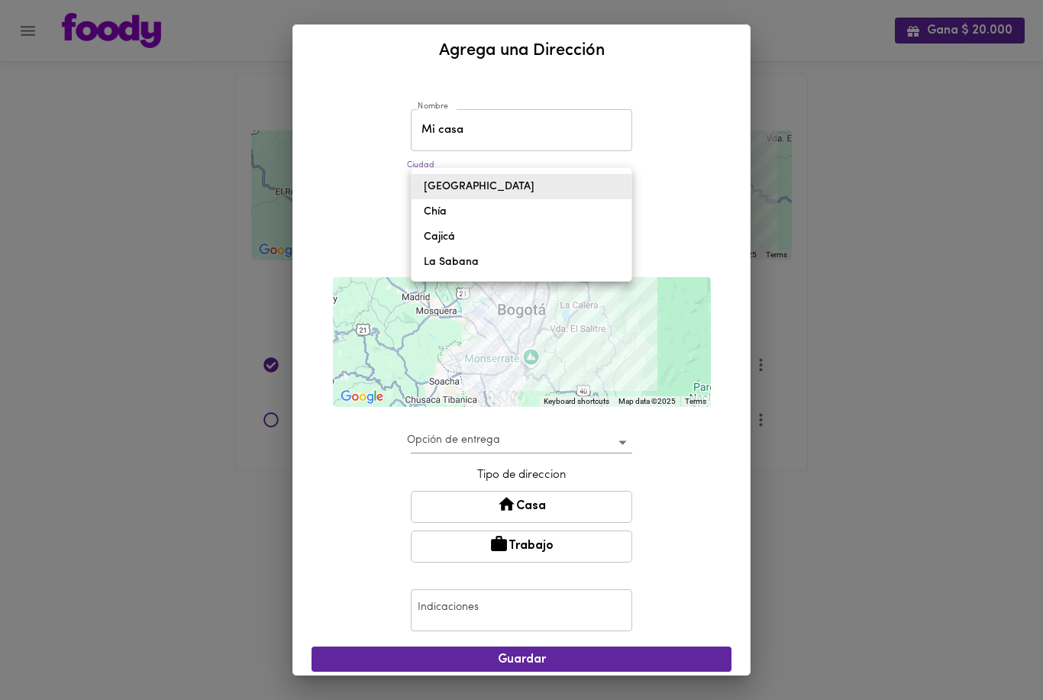
click at [541, 239] on li "Cajicá" at bounding box center [522, 236] width 220 height 25
type input "cajica"
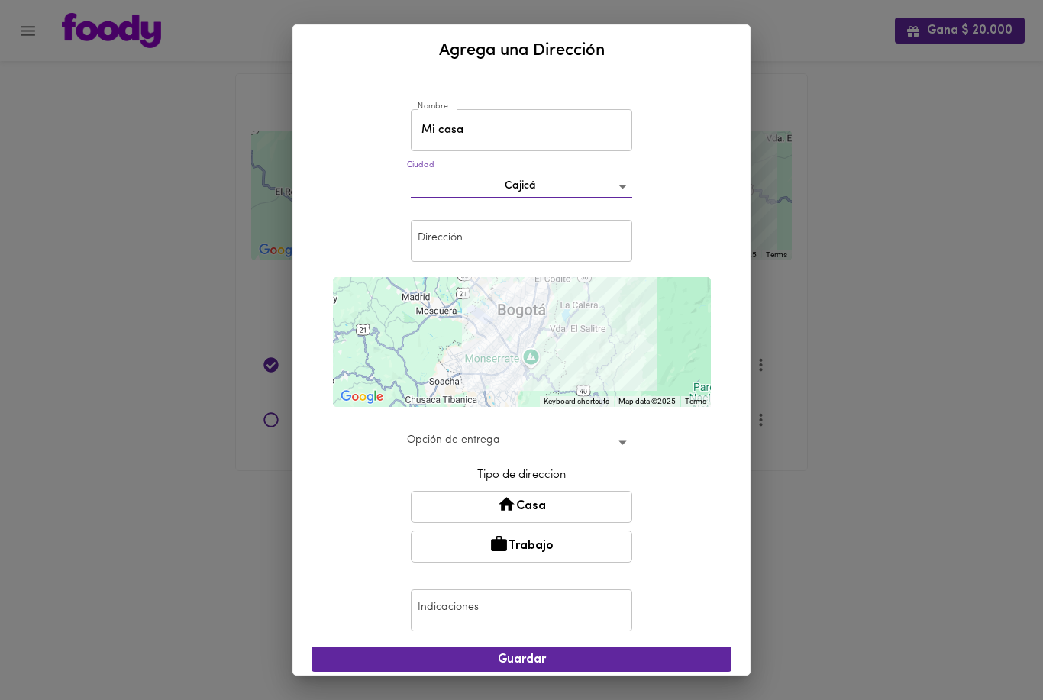
click at [604, 245] on input "text" at bounding box center [521, 241] width 221 height 42
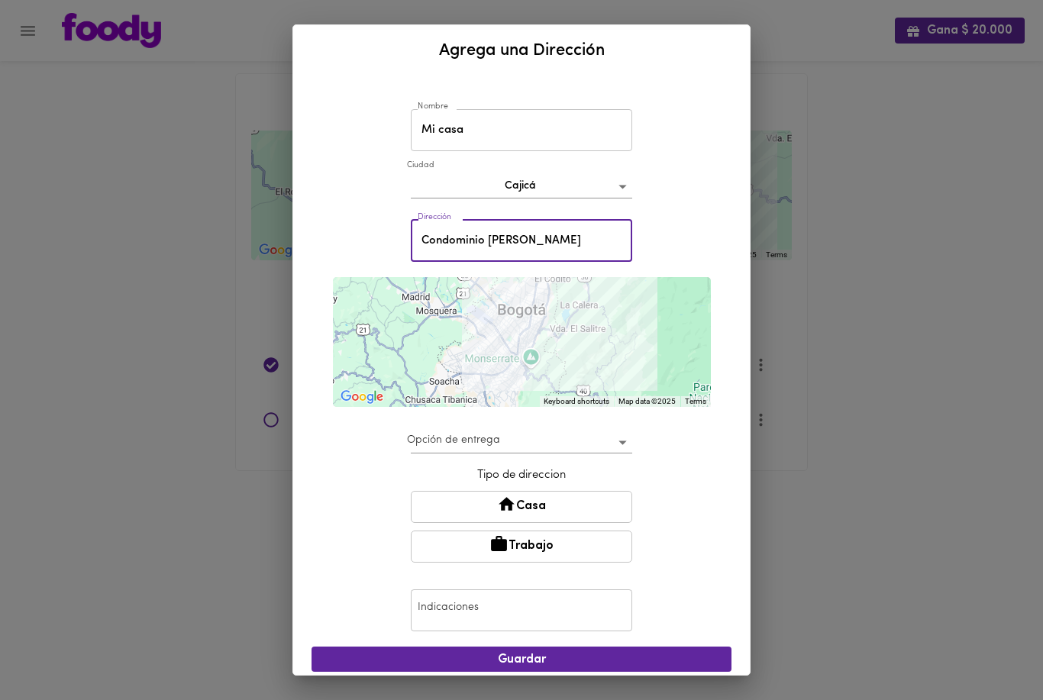
type input "Condominio [PERSON_NAME]"
click at [720, 266] on div "Nombre Mi casa Nombre [GEOGRAPHIC_DATA] cajica Dirección Condominio [PERSON_NAM…" at bounding box center [522, 398] width 420 height 633
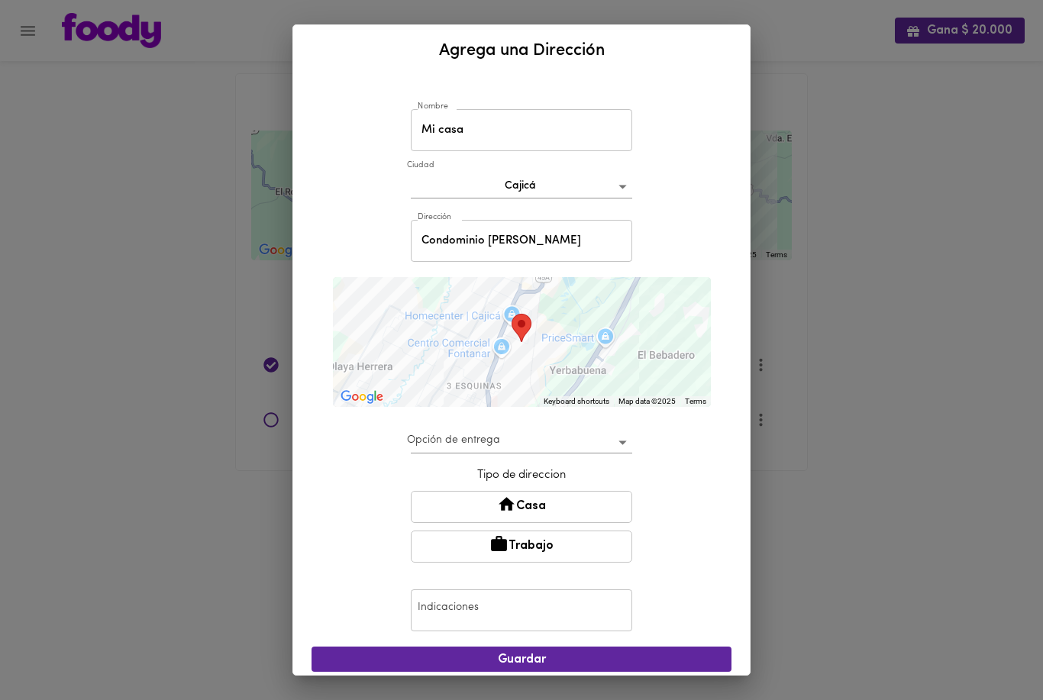
click at [628, 450] on body "Gana $ 20.000 Mis Direcciones Guardadas To navigate the map with touch gestures…" at bounding box center [521, 254] width 1043 height 509
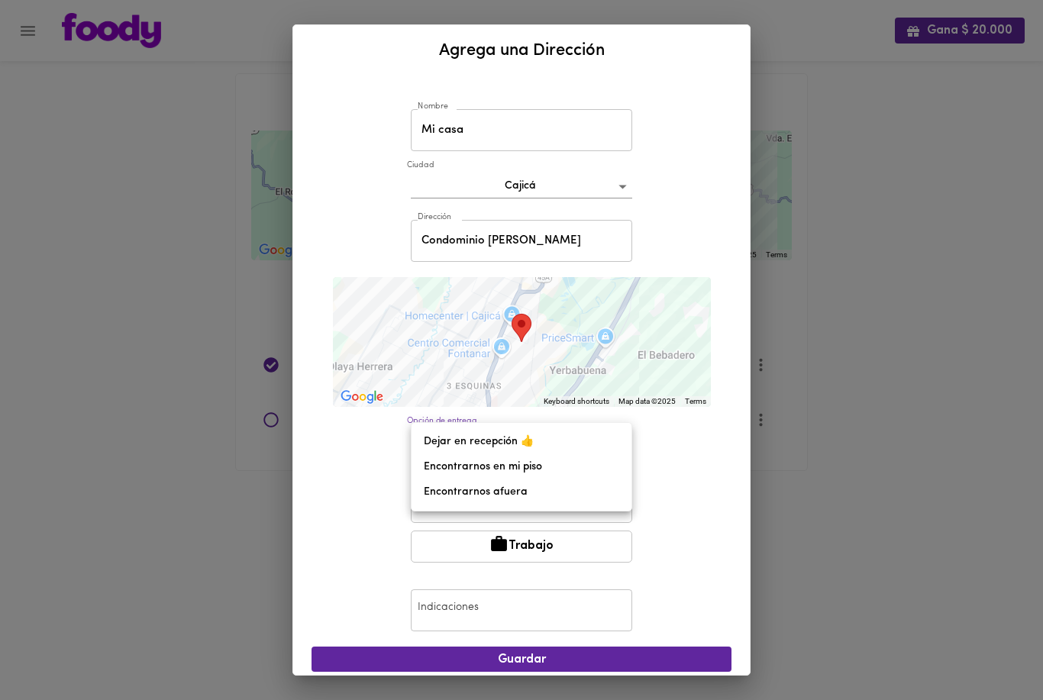
click at [510, 441] on li "Dejar en recepción 👍" at bounding box center [522, 441] width 220 height 25
type input "leave-at-reception"
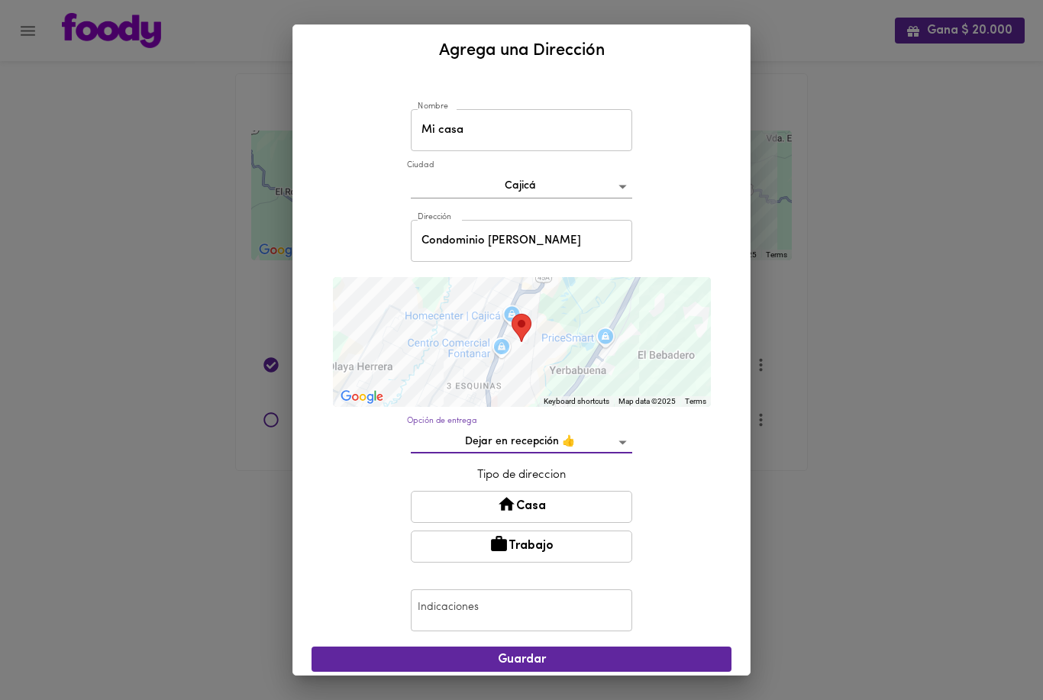
click at [592, 506] on button "Casa" at bounding box center [521, 507] width 221 height 32
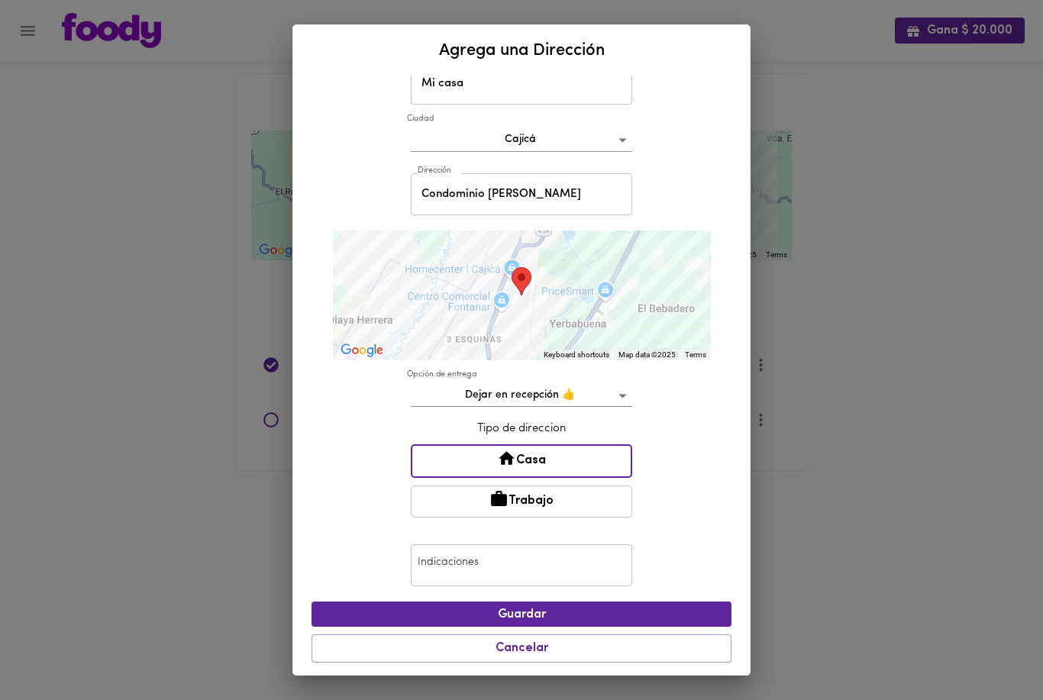
scroll to position [46, 0]
click at [604, 202] on input "Condominio [PERSON_NAME]" at bounding box center [521, 195] width 221 height 42
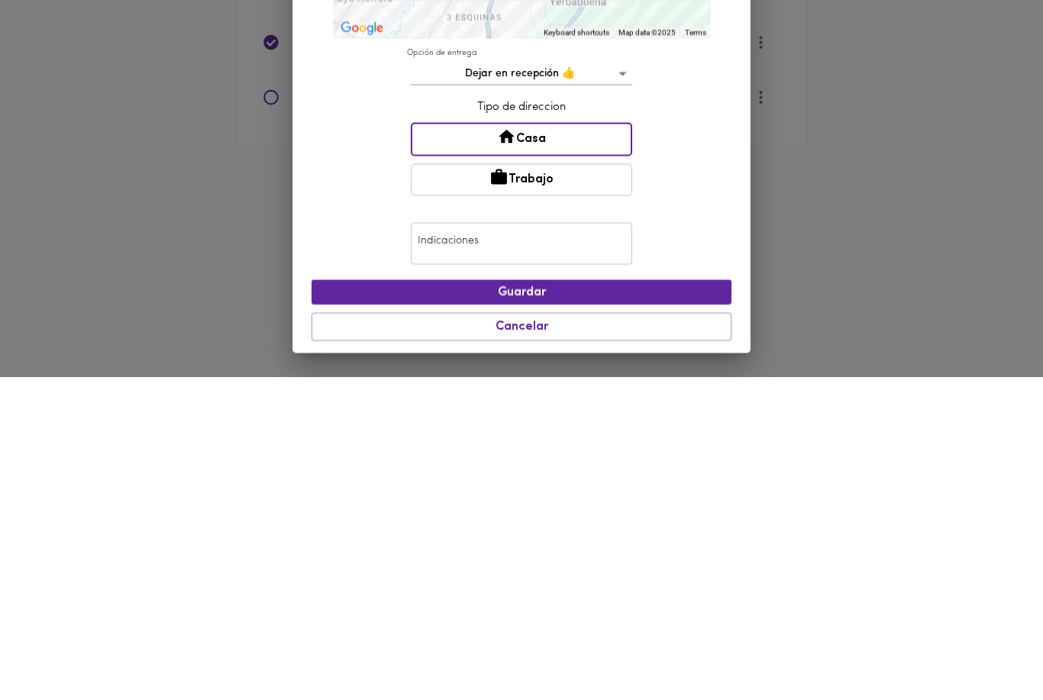
click at [589, 545] on input "text" at bounding box center [521, 566] width 221 height 42
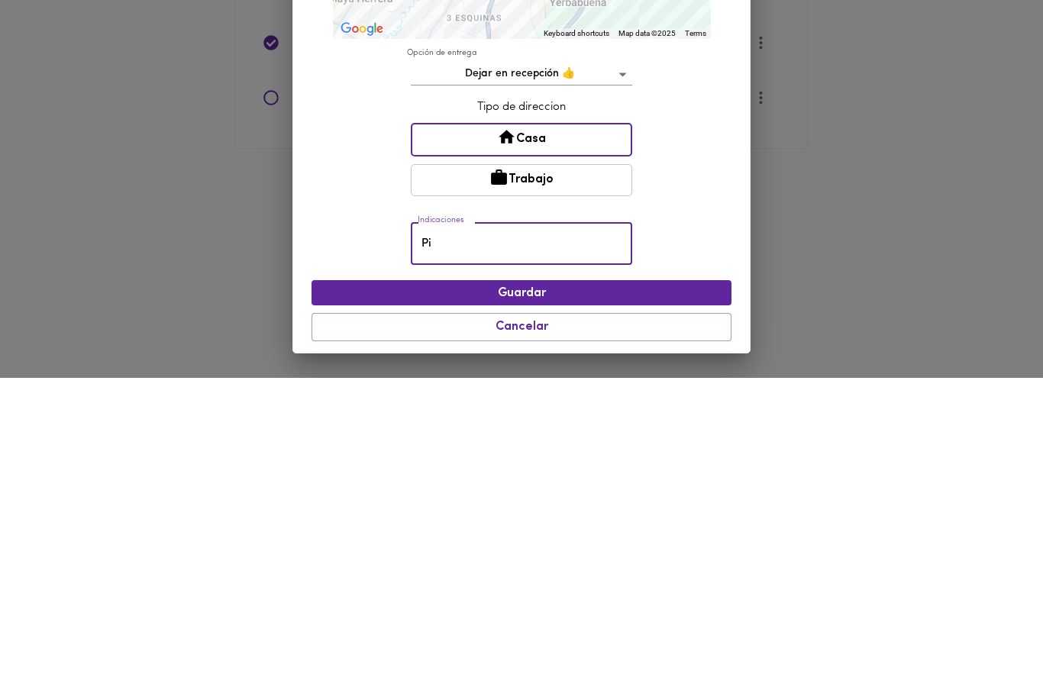
type input "P"
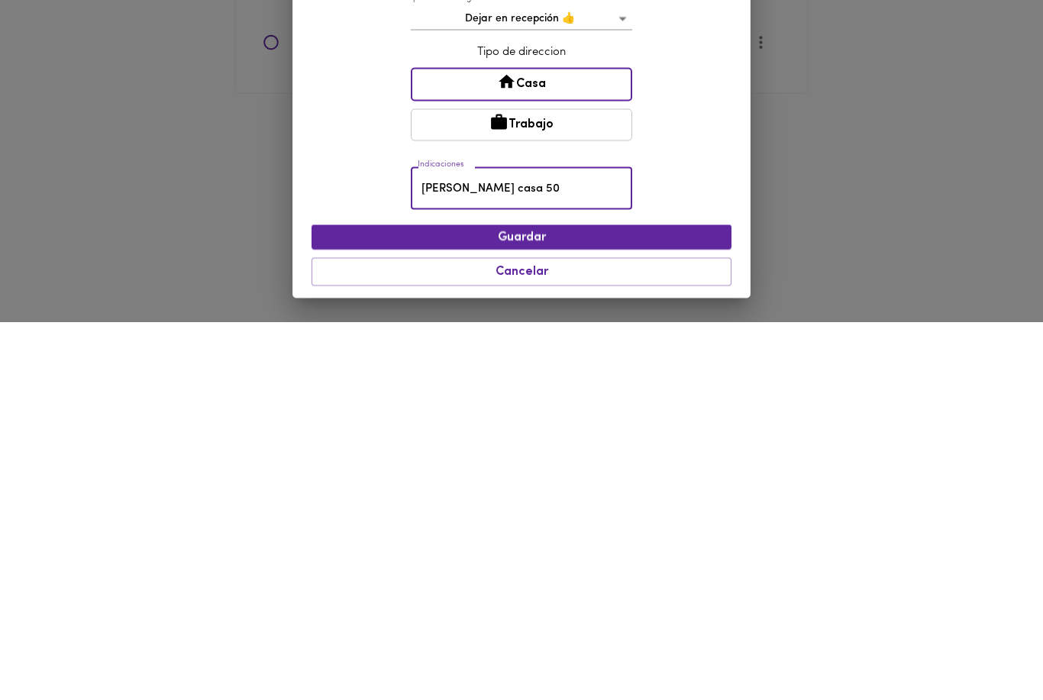
type input "[PERSON_NAME] casa 50"
click at [621, 609] on span "Guardar" at bounding box center [522, 616] width 396 height 15
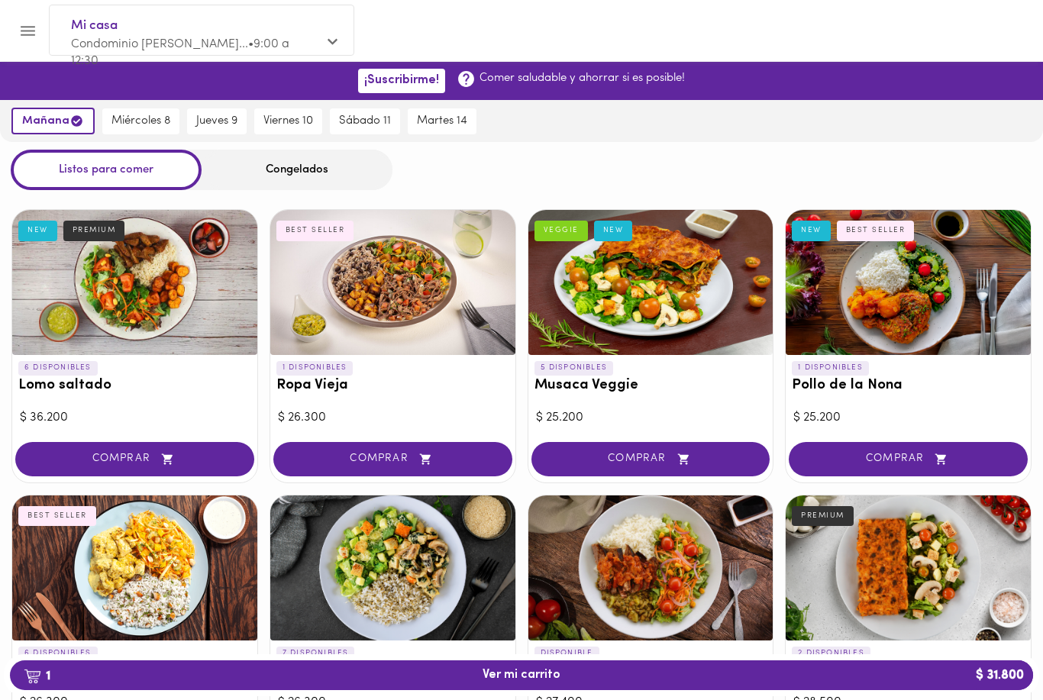
click at [158, 39] on span "Condominio [PERSON_NAME]... • 9:00 a 12:30" at bounding box center [180, 53] width 218 height 30
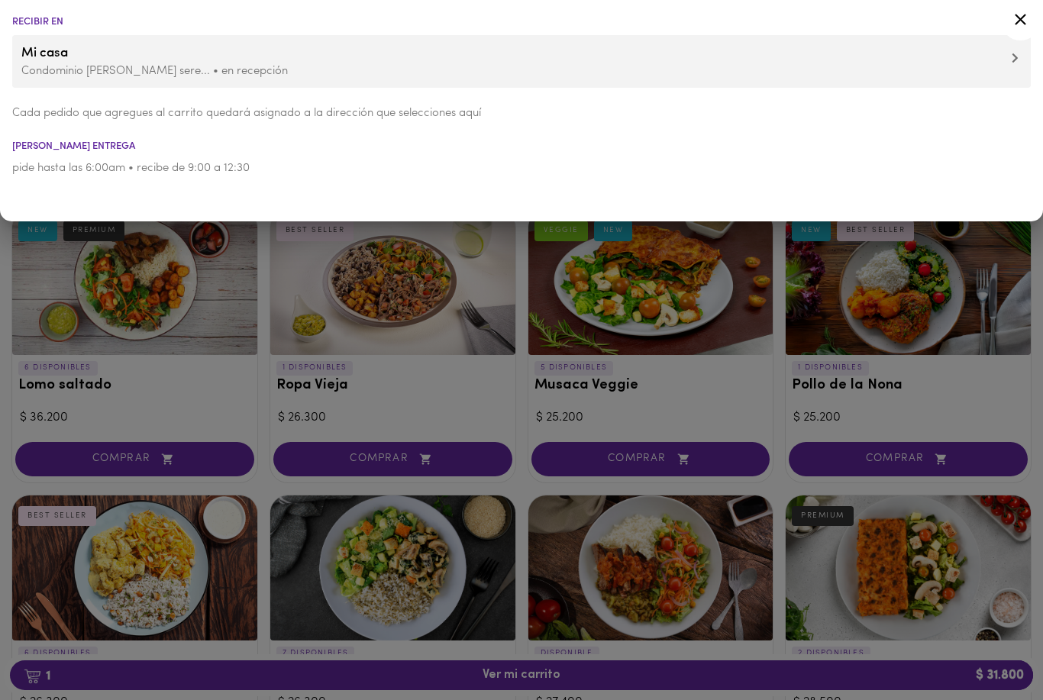
click at [106, 82] on li "Mi casa Condominio [PERSON_NAME] sere... • en recepción" at bounding box center [521, 61] width 1019 height 53
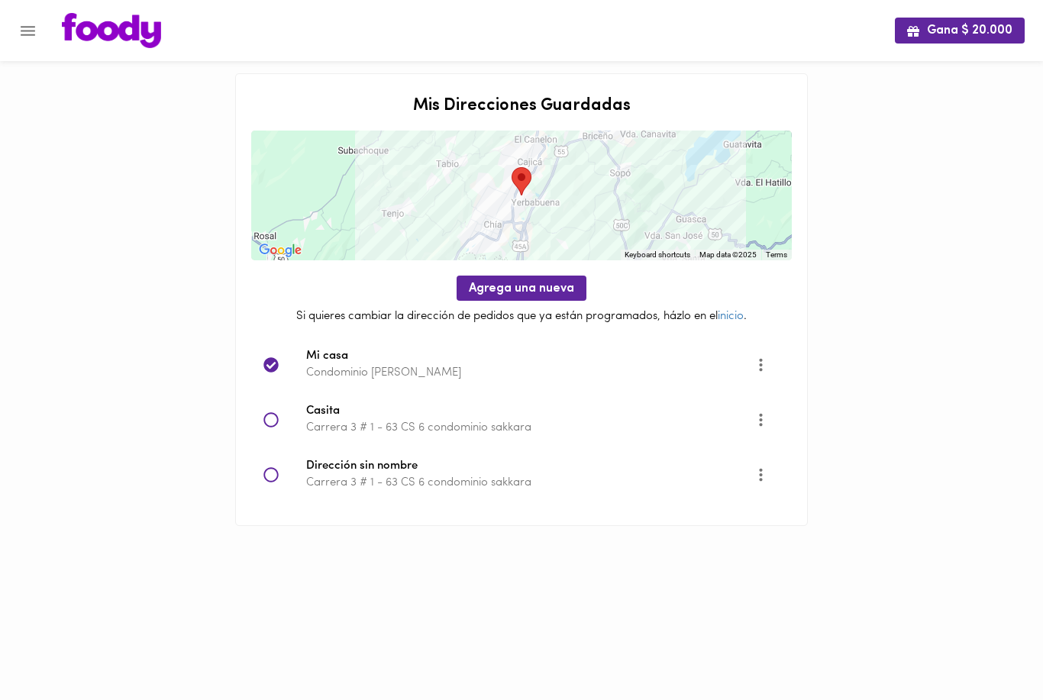
click at [771, 422] on button "More" at bounding box center [760, 419] width 37 height 37
click at [802, 447] on li "Eliminar" at bounding box center [775, 443] width 64 height 25
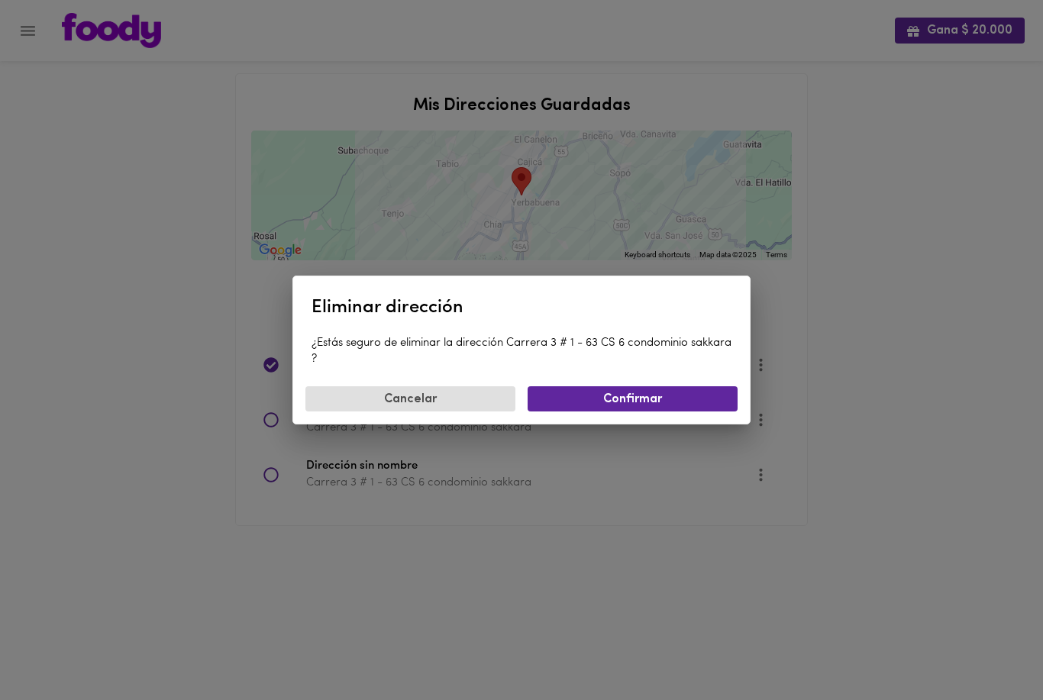
click at [693, 409] on button "Confirmar" at bounding box center [633, 398] width 210 height 25
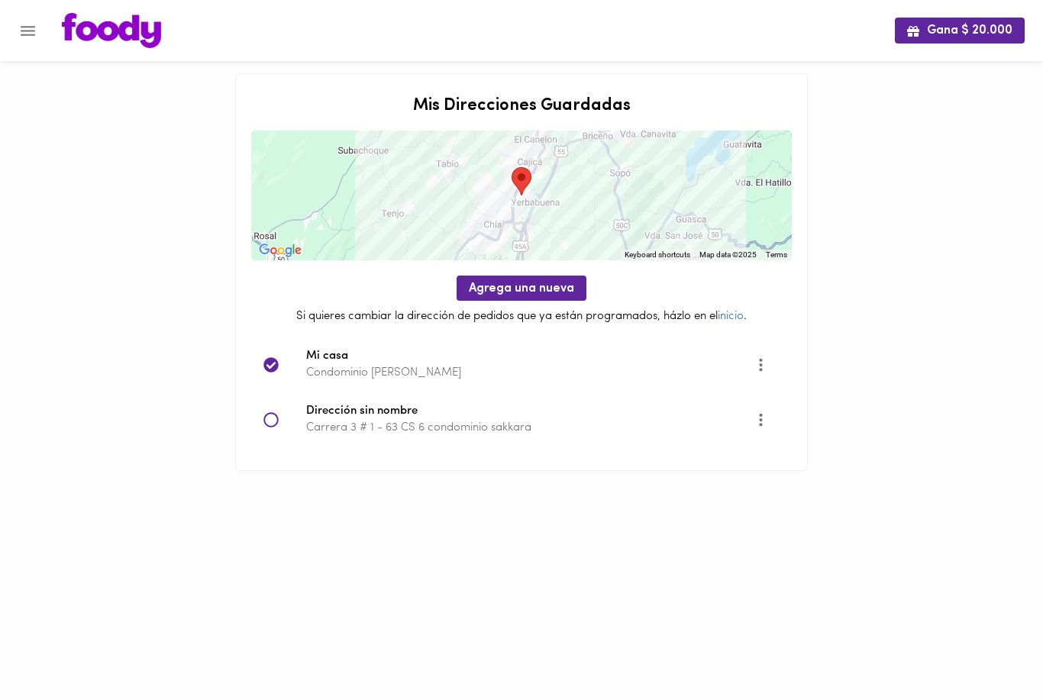
click at [761, 424] on icon "More" at bounding box center [760, 419] width 3 height 13
click at [782, 450] on li "Eliminar" at bounding box center [775, 443] width 64 height 25
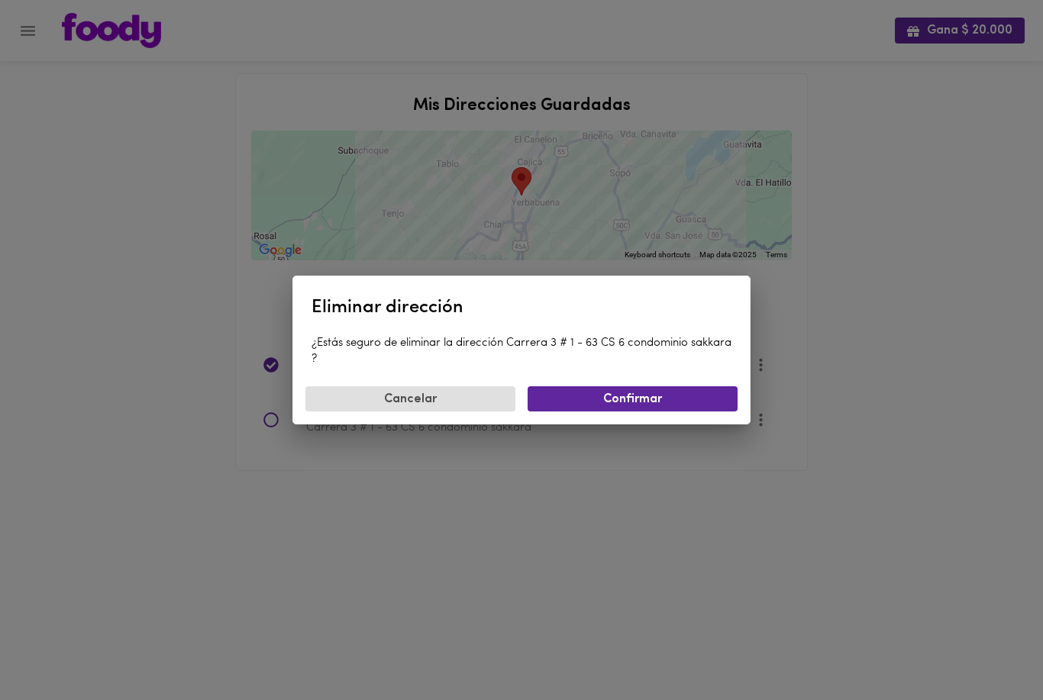
click at [714, 396] on span "Confirmar" at bounding box center [633, 399] width 186 height 15
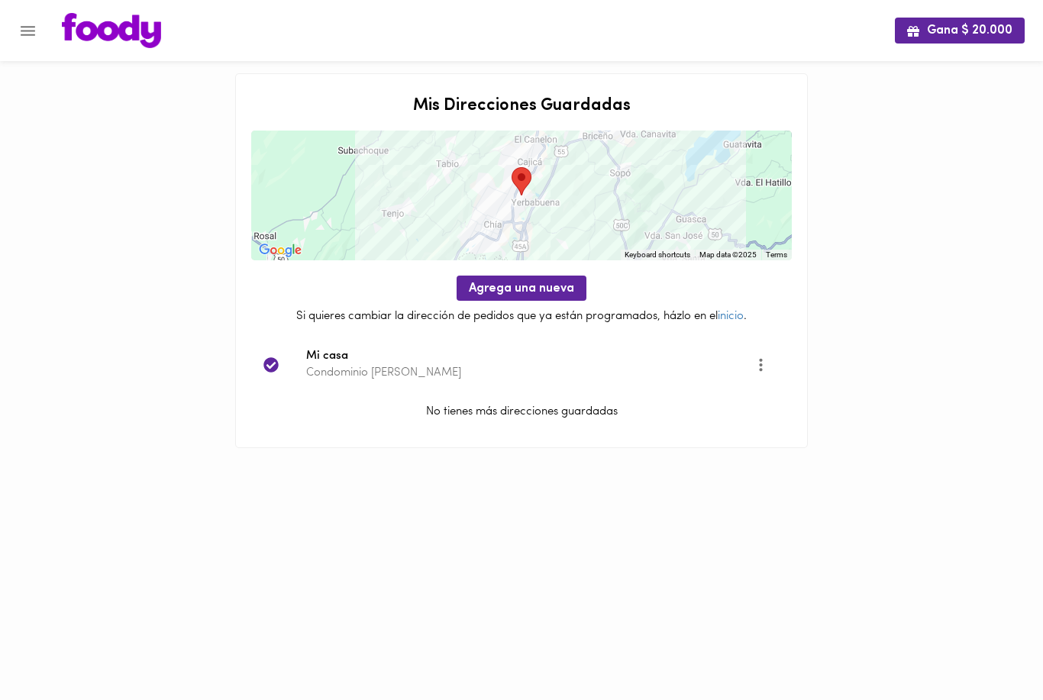
click at [29, 49] on button "Menu" at bounding box center [27, 30] width 37 height 37
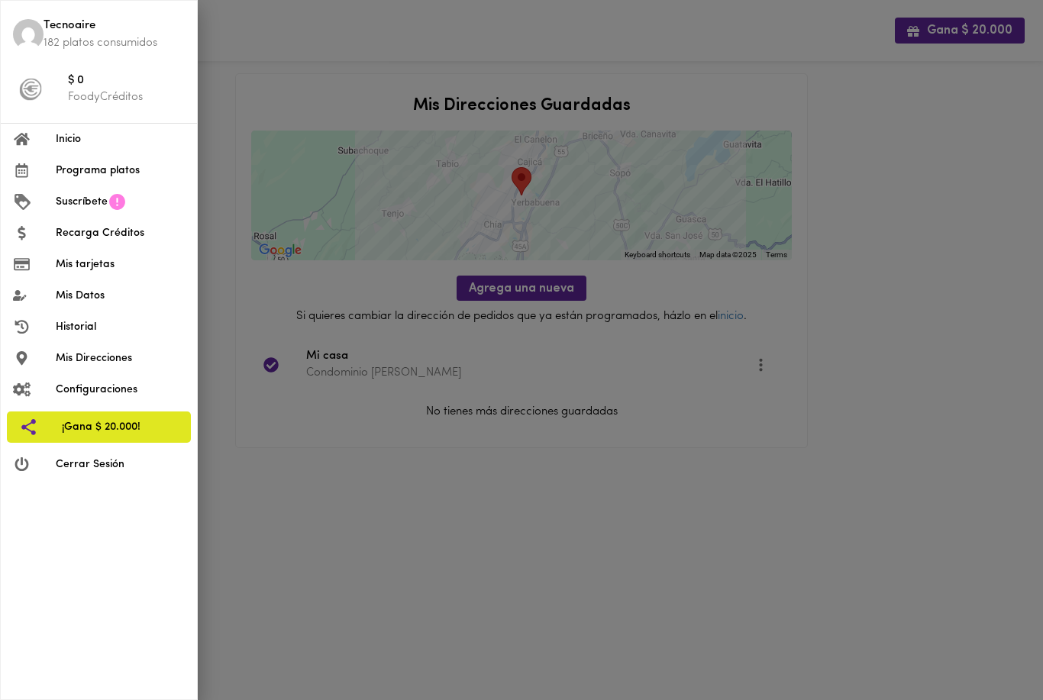
click at [48, 142] on div at bounding box center [34, 139] width 43 height 15
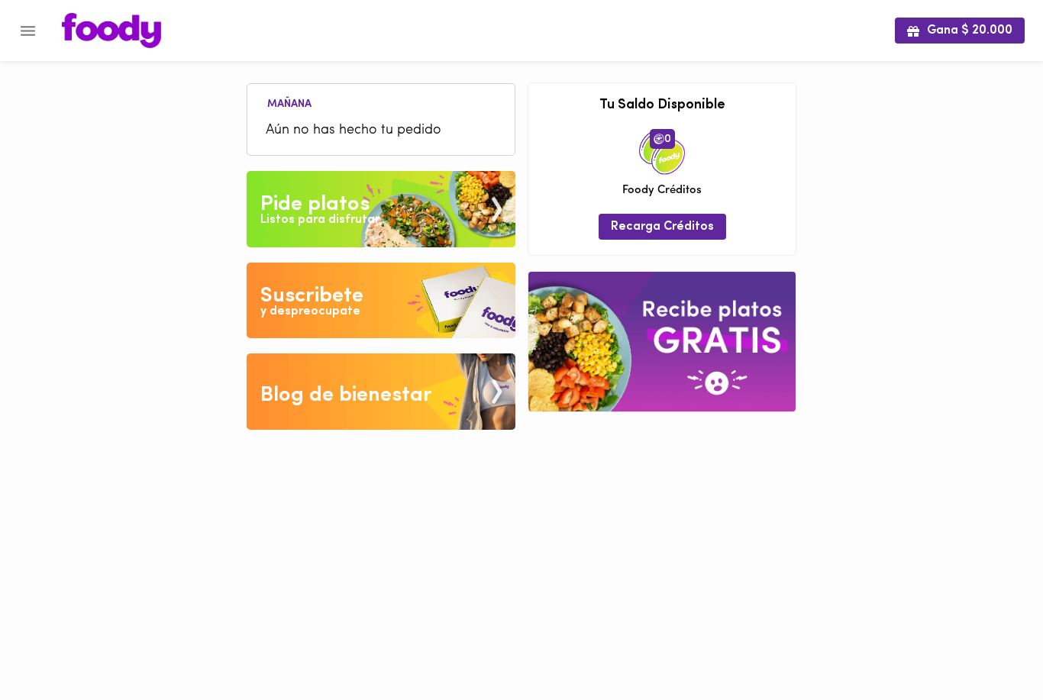
click at [257, 218] on img at bounding box center [381, 209] width 269 height 76
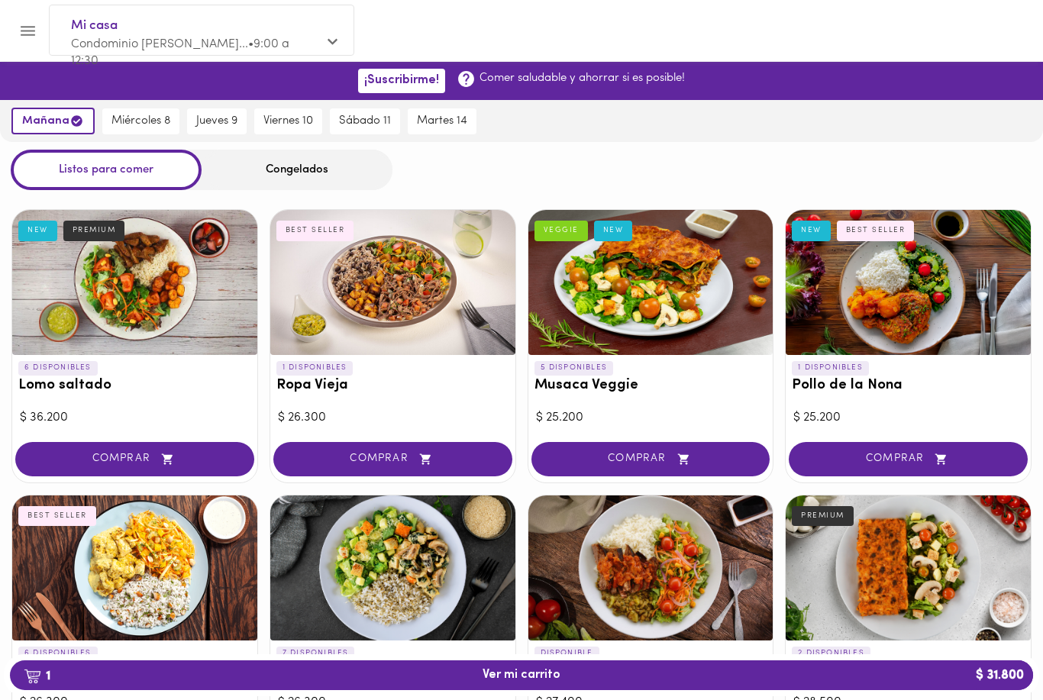
click at [224, 128] on span "jueves 9" at bounding box center [216, 122] width 41 height 14
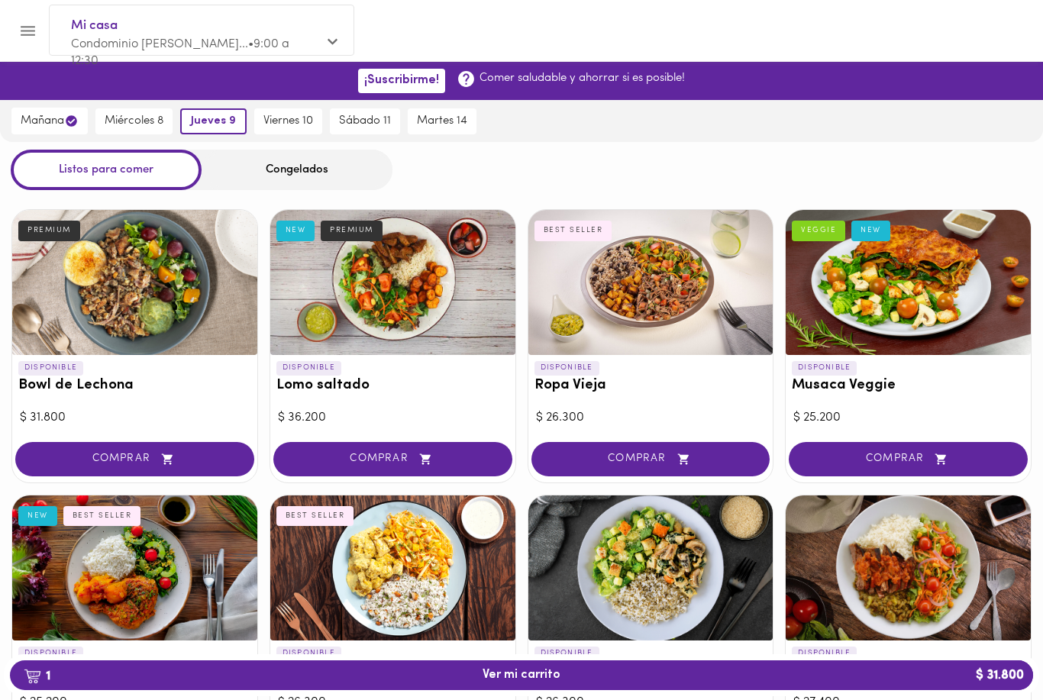
click at [129, 123] on span "miércoles 8" at bounding box center [134, 122] width 59 height 14
click at [466, 117] on span "martes 14" at bounding box center [443, 122] width 50 height 14
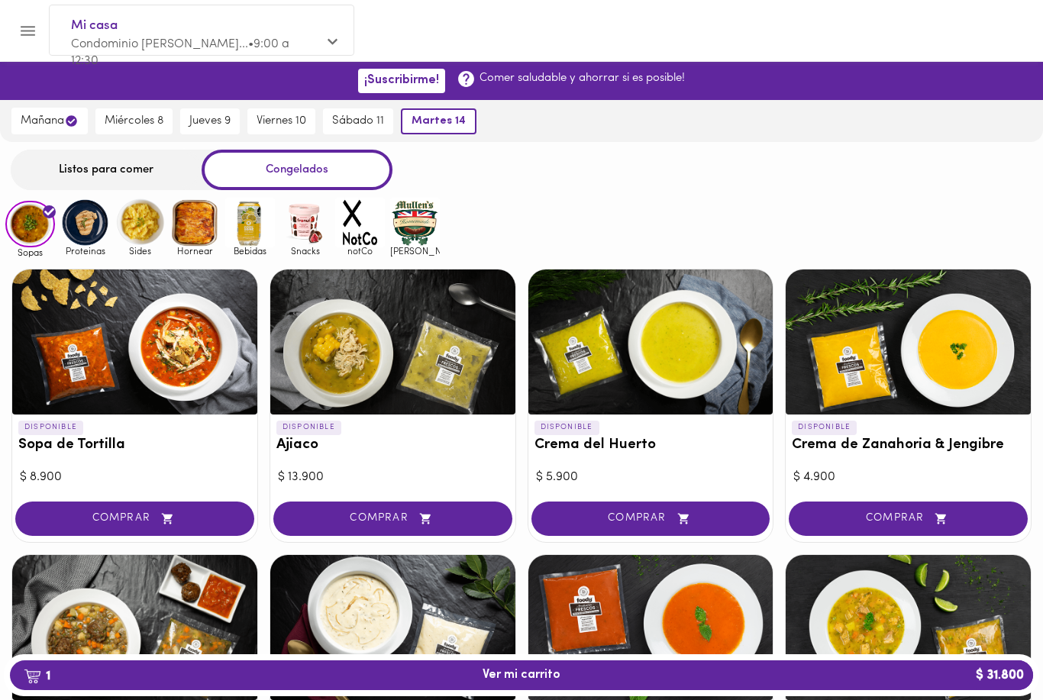
click at [60, 178] on div "Listos para comer" at bounding box center [106, 170] width 191 height 40
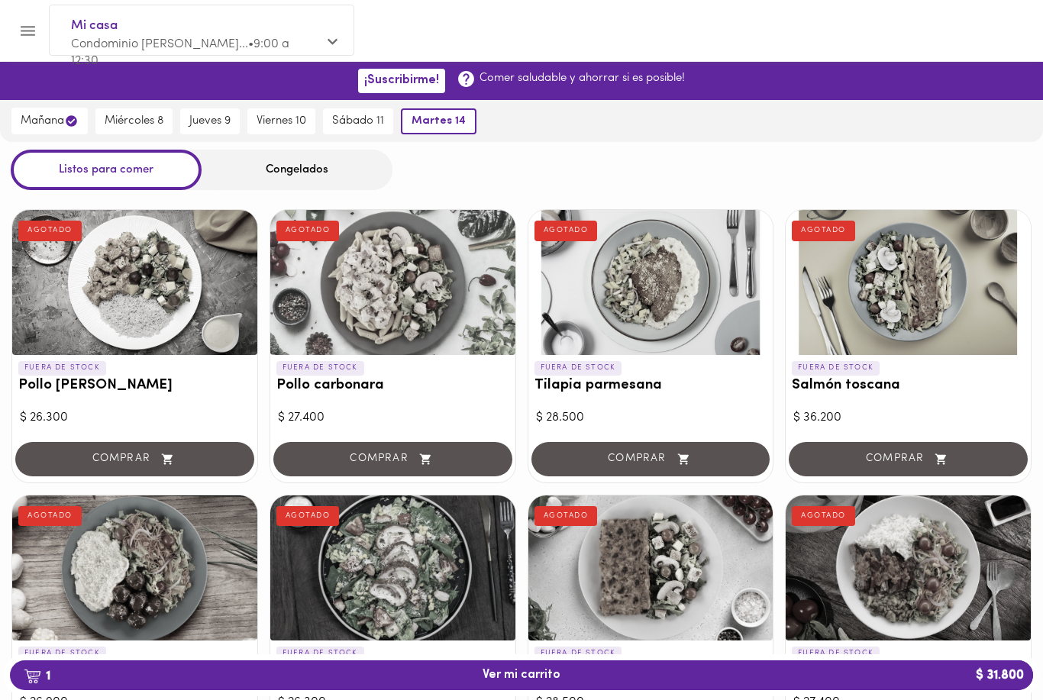
click at [105, 177] on div "Listos para comer" at bounding box center [106, 170] width 191 height 40
click at [351, 123] on span "sábado 11" at bounding box center [351, 122] width 52 height 14
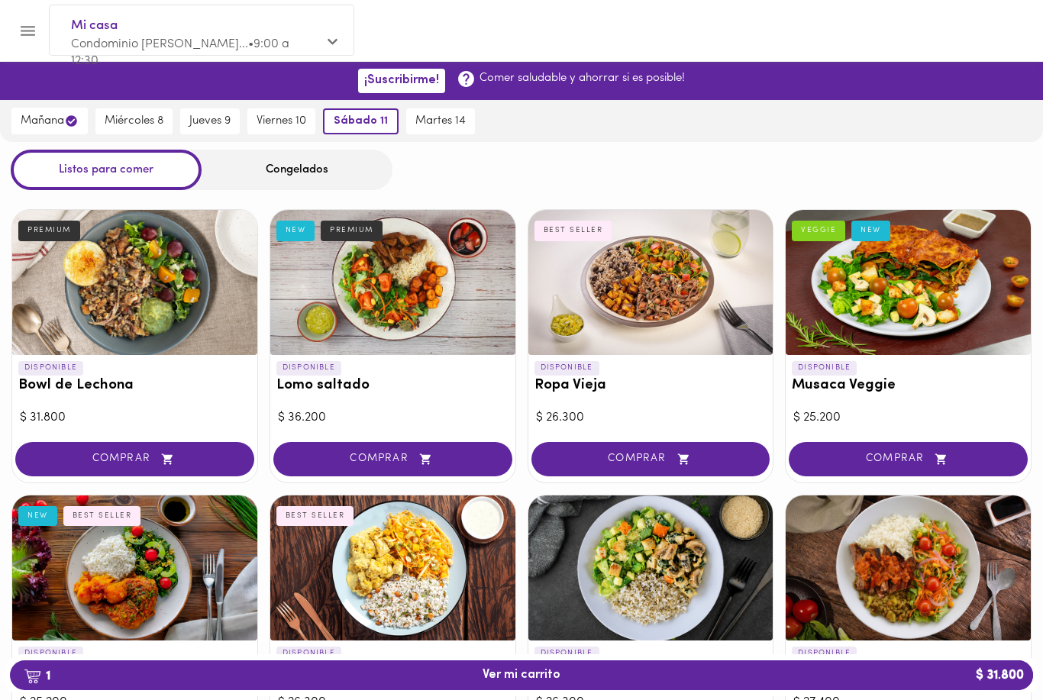
click at [226, 126] on span "jueves 9" at bounding box center [209, 122] width 41 height 14
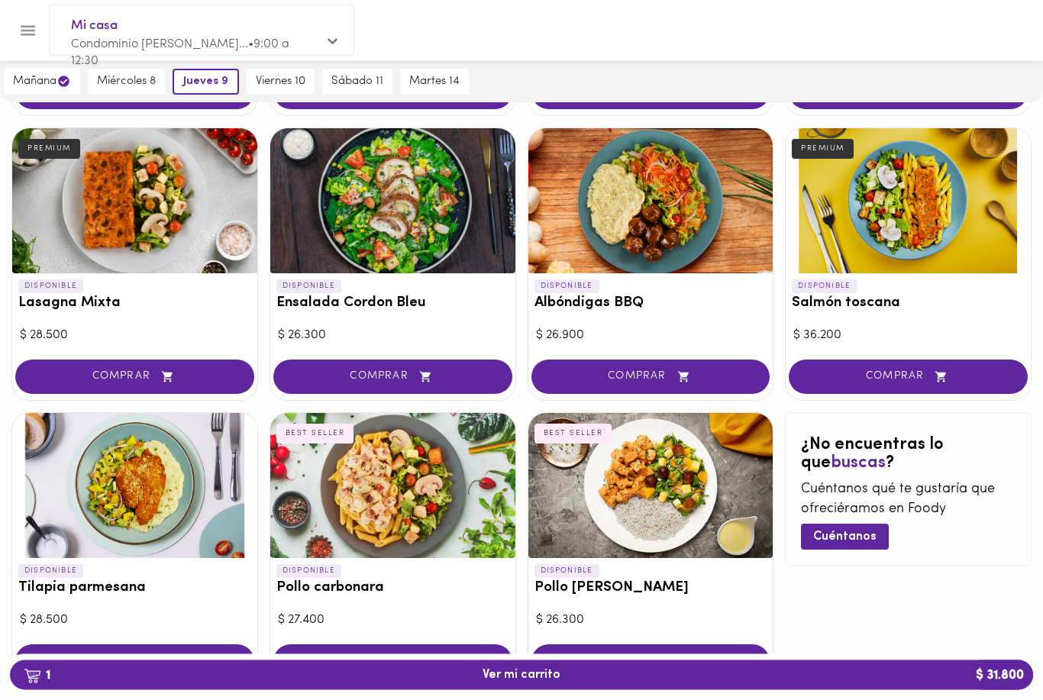
scroll to position [670, 0]
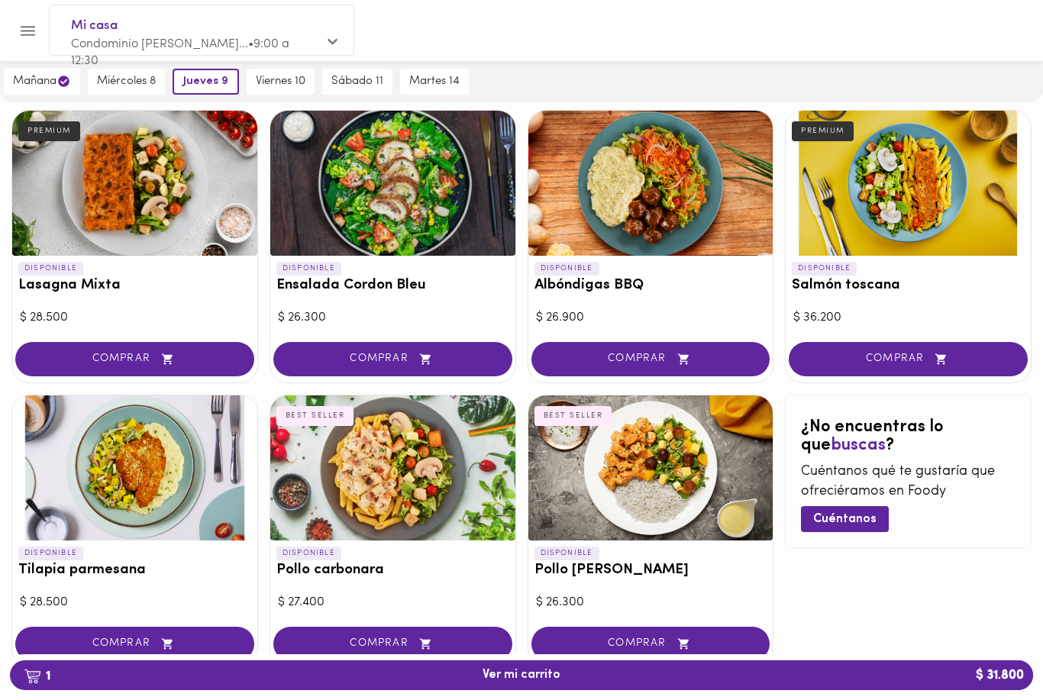
click at [61, 445] on div at bounding box center [134, 468] width 245 height 145
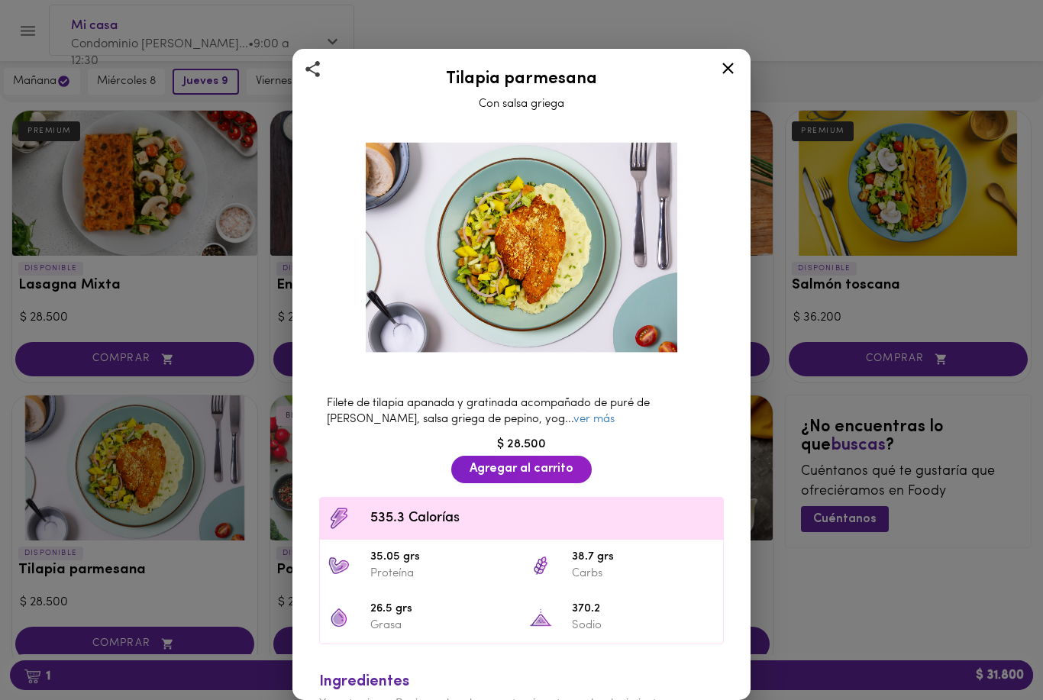
scroll to position [668, 0]
click at [725, 65] on icon at bounding box center [727, 68] width 11 height 11
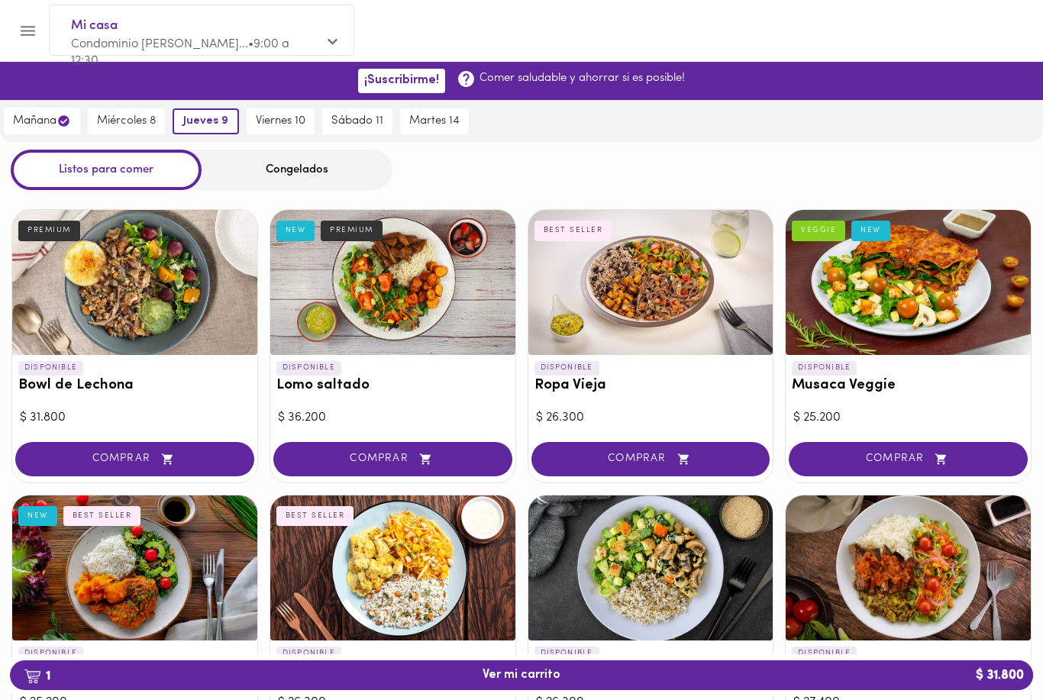
click at [28, 32] on icon "Menu" at bounding box center [27, 30] width 19 height 19
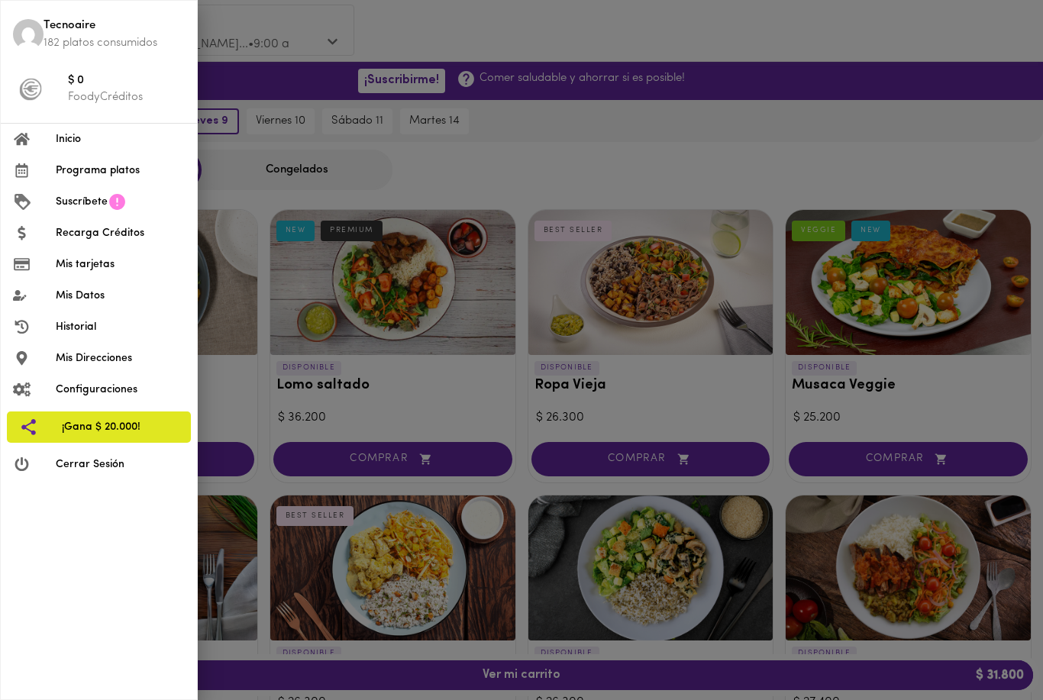
click at [1034, 343] on div at bounding box center [521, 350] width 1043 height 700
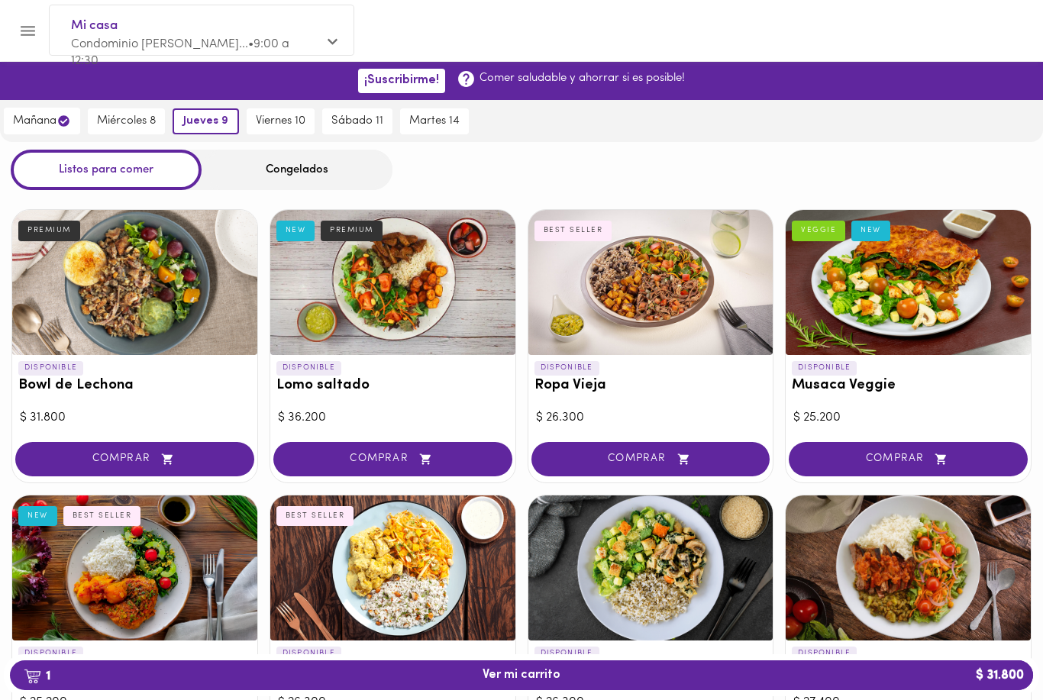
click at [86, 315] on div at bounding box center [134, 282] width 245 height 145
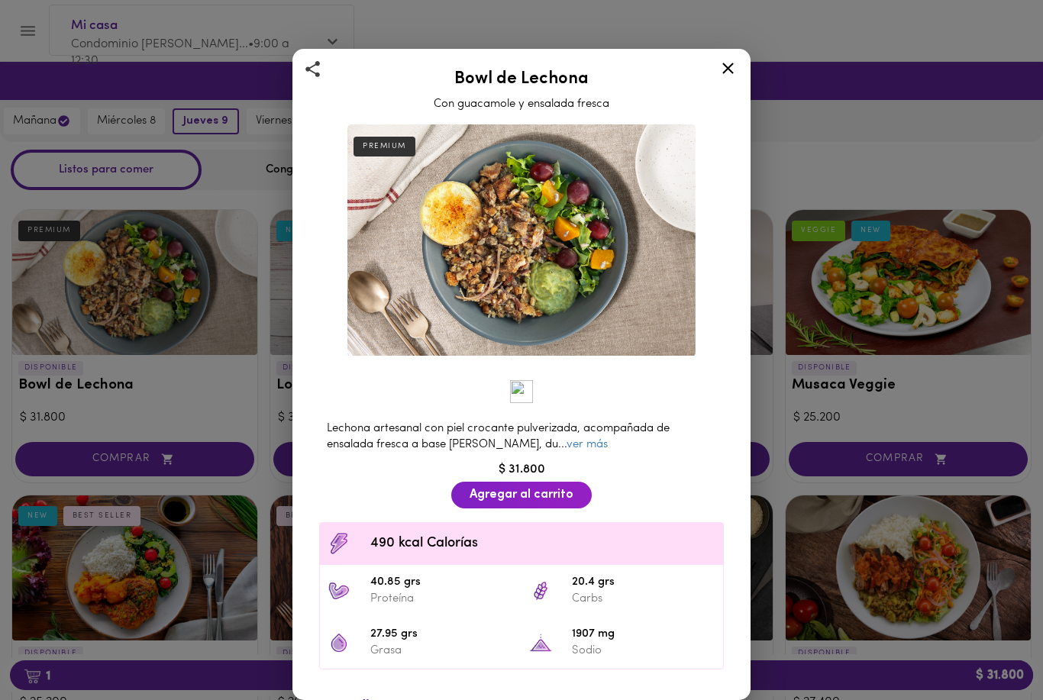
click at [568, 445] on link "ver más" at bounding box center [587, 444] width 41 height 11
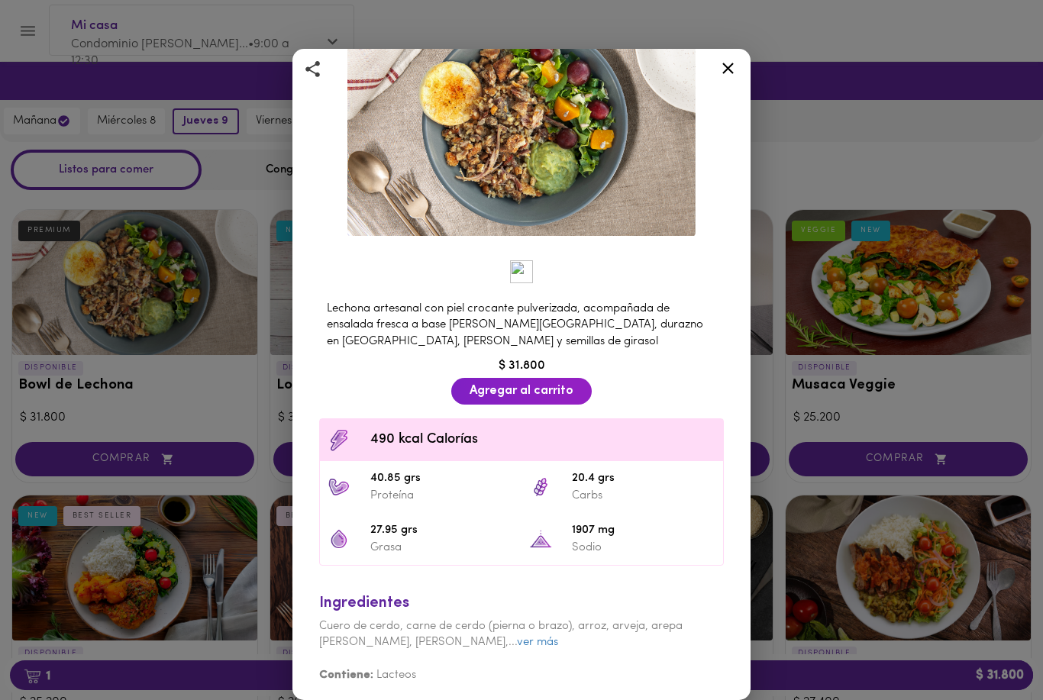
scroll to position [119, 0]
click at [296, 462] on div "Bowl de Lechona Con guacamole y ensalada fresca PREMIUM Lechona artesanal con p…" at bounding box center [521, 318] width 458 height 777
click at [215, 481] on div "Bowl de Lechona Con guacamole y ensalada fresca PREMIUM Lechona artesanal con p…" at bounding box center [521, 350] width 1043 height 700
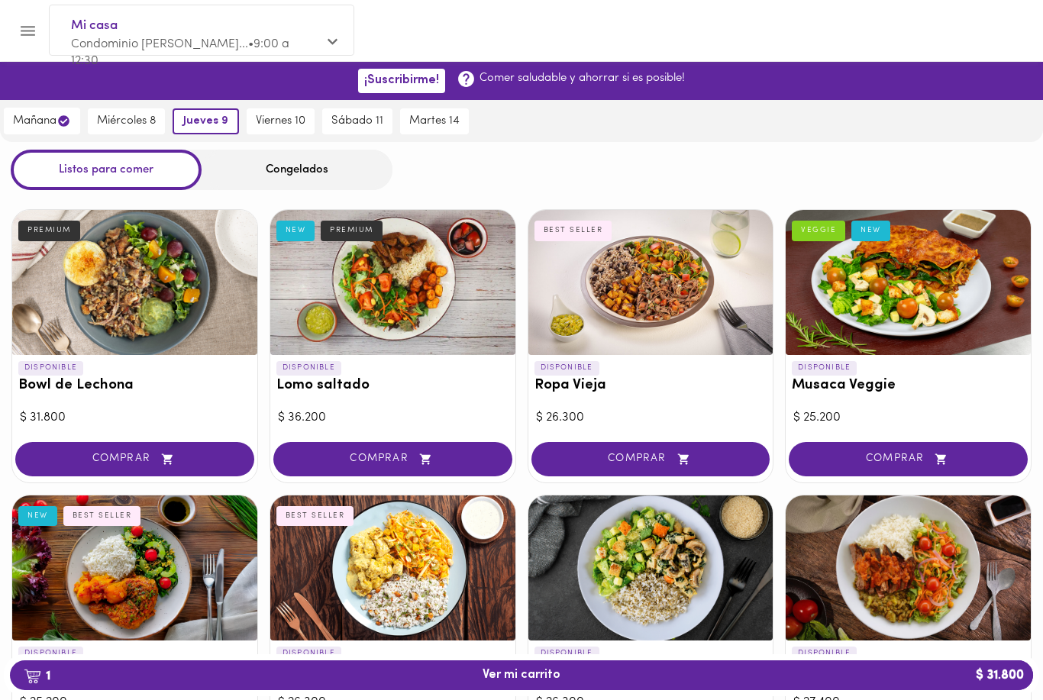
click at [460, 305] on div at bounding box center [392, 282] width 245 height 145
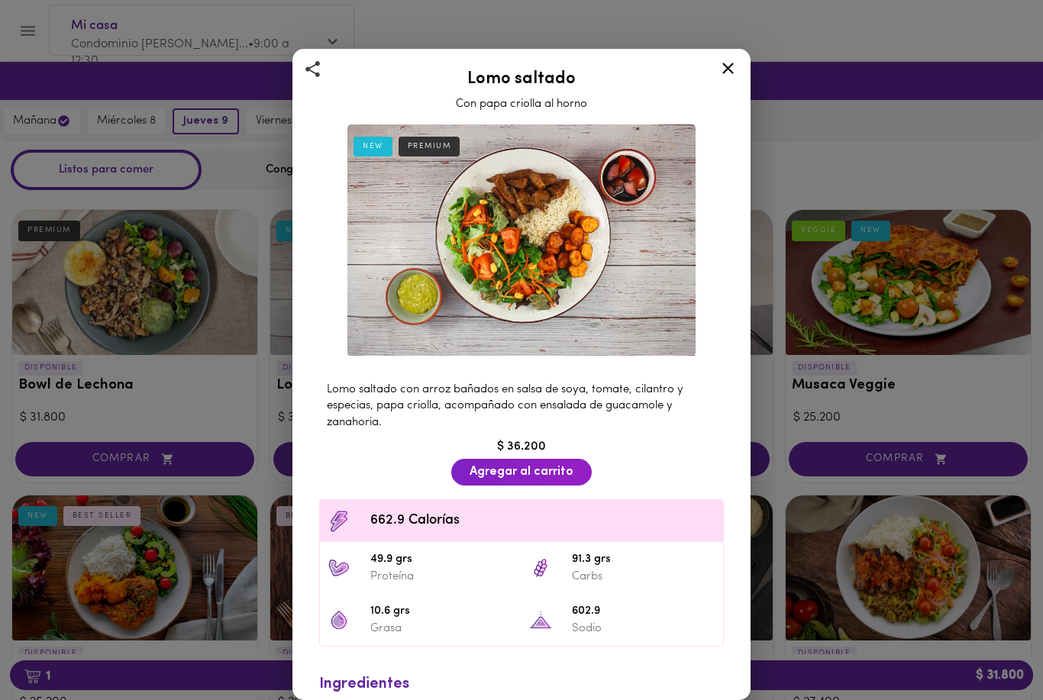
click at [1020, 447] on div "Lomo saltado Con papa criolla al horno NEW PREMIUM Lomo saltado con arroz bañad…" at bounding box center [521, 350] width 1043 height 700
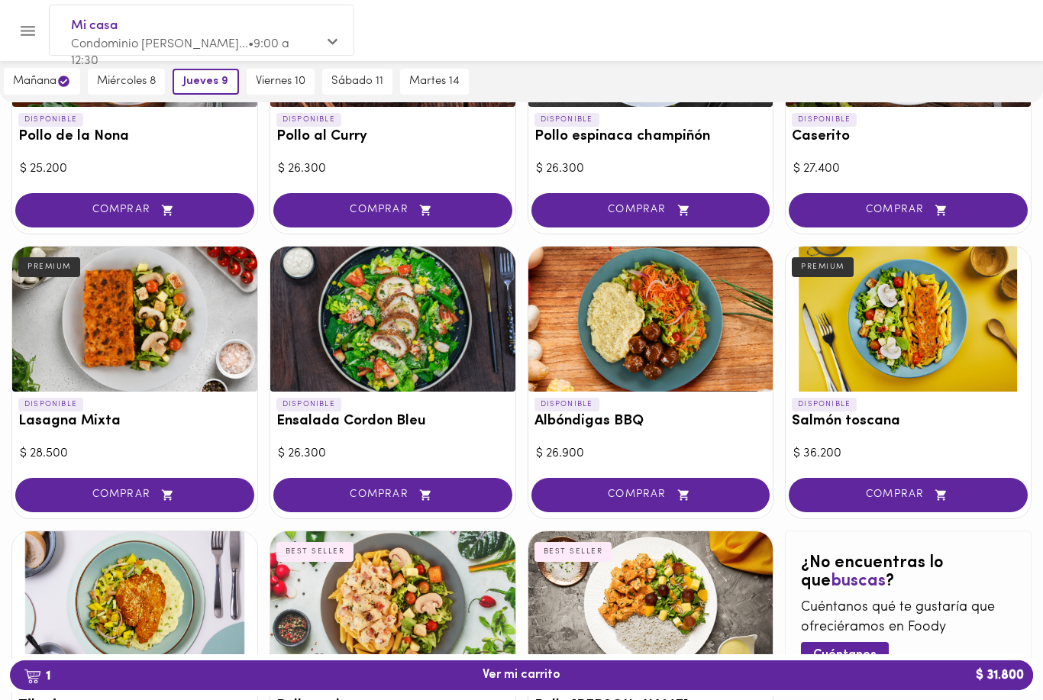
scroll to position [502, 0]
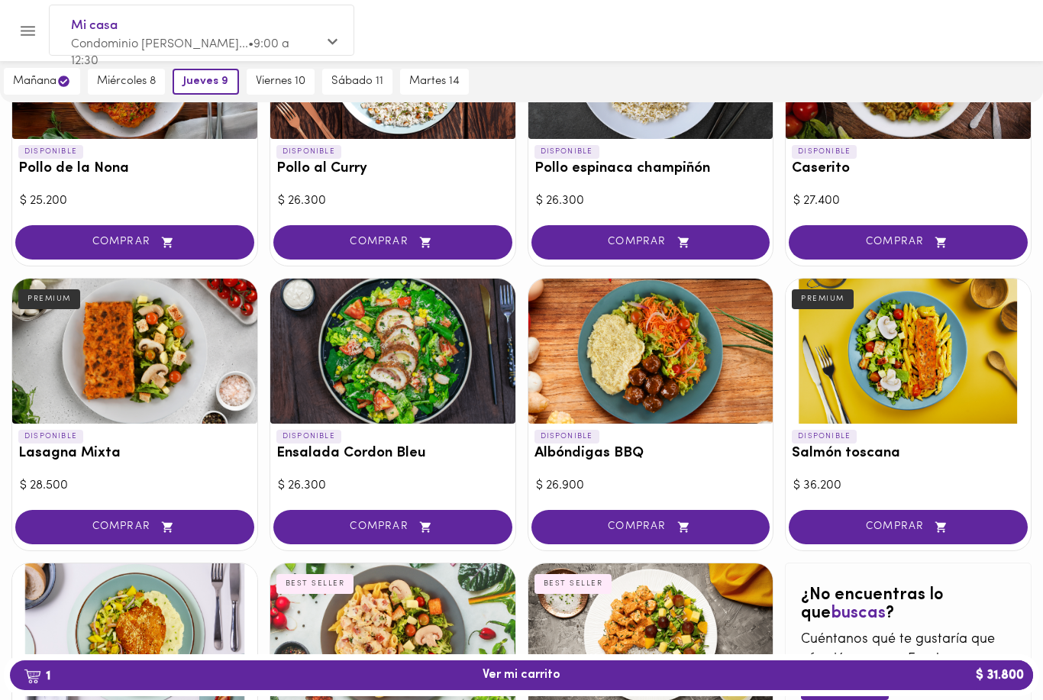
click at [740, 372] on div at bounding box center [650, 351] width 245 height 145
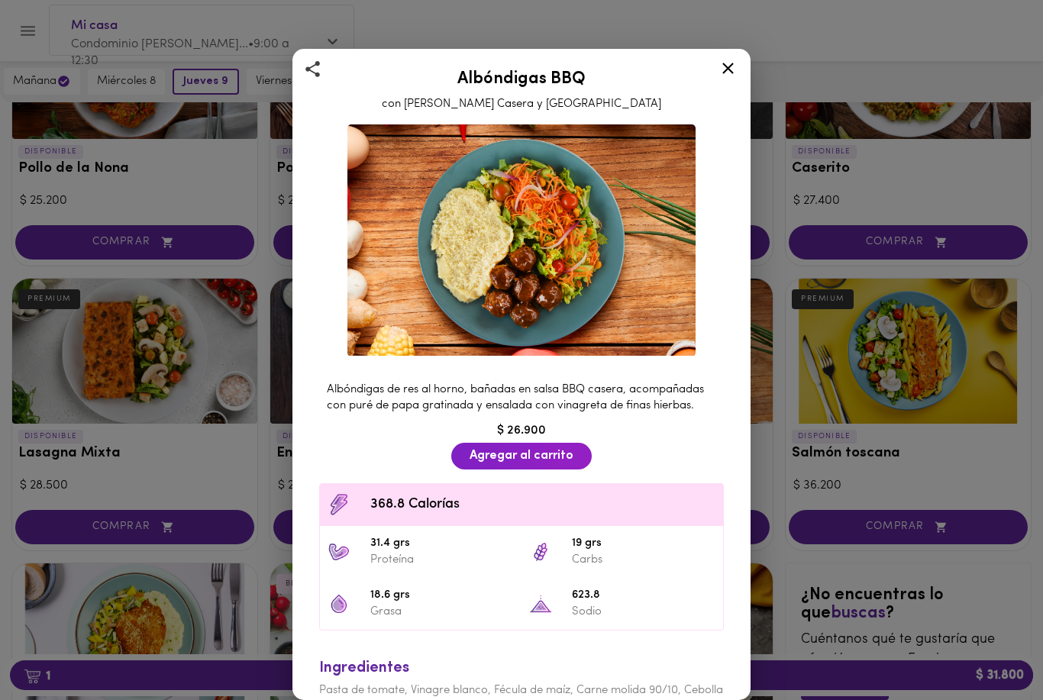
click at [1014, 390] on div "Albóndigas BBQ con Salsa Barbacoa Casera y Puré Albóndigas de res al horno, bañ…" at bounding box center [521, 350] width 1043 height 700
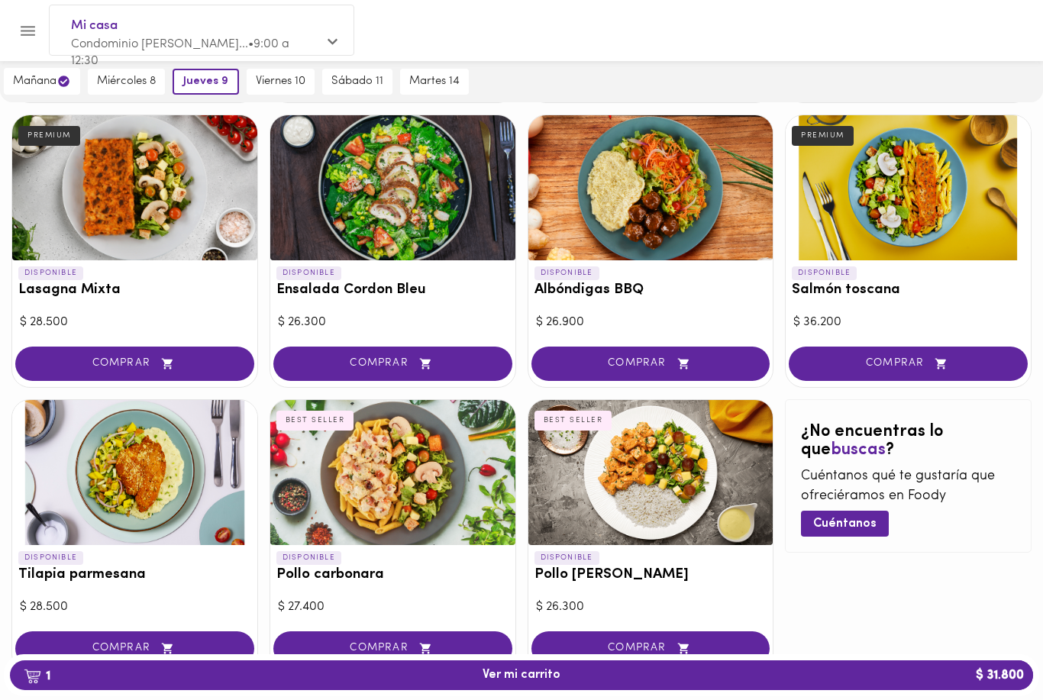
scroll to position [670, 0]
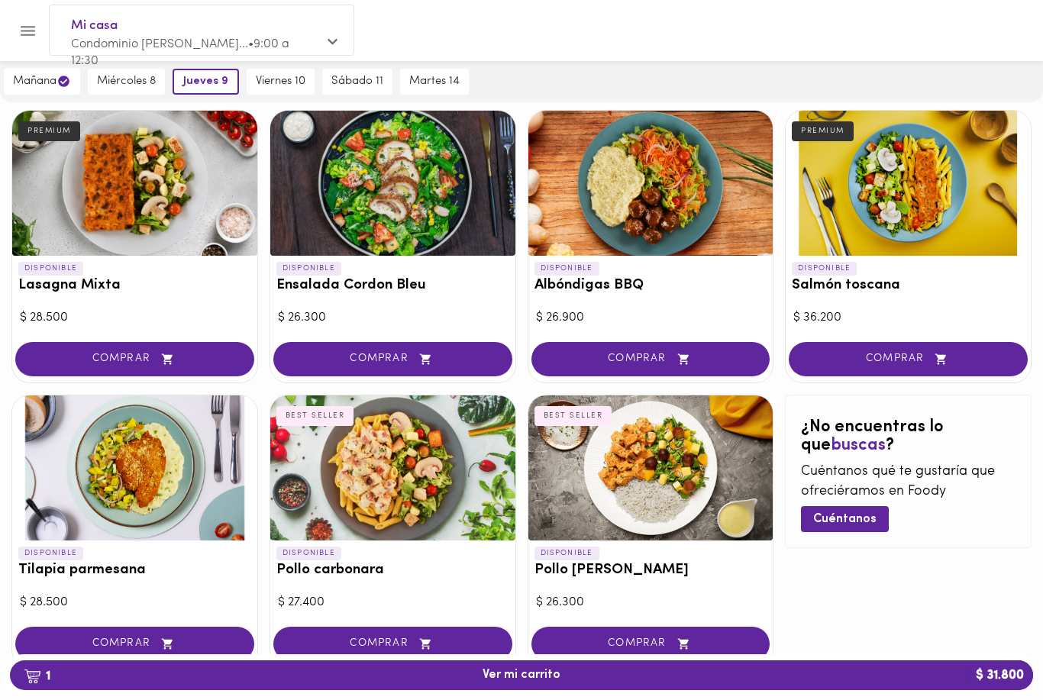
click at [424, 483] on div at bounding box center [392, 468] width 245 height 145
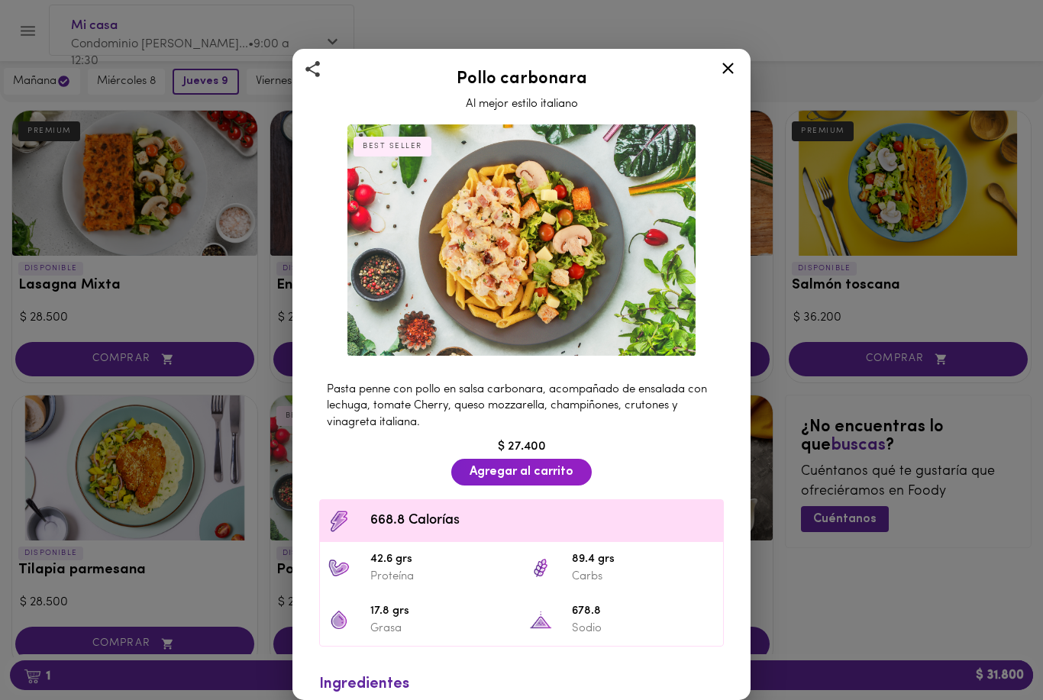
click at [980, 528] on div "Pollo carbonara Al mejor estilo italiano BEST SELLER Pasta penne con pollo en s…" at bounding box center [521, 350] width 1043 height 700
